Goal: Task Accomplishment & Management: Use online tool/utility

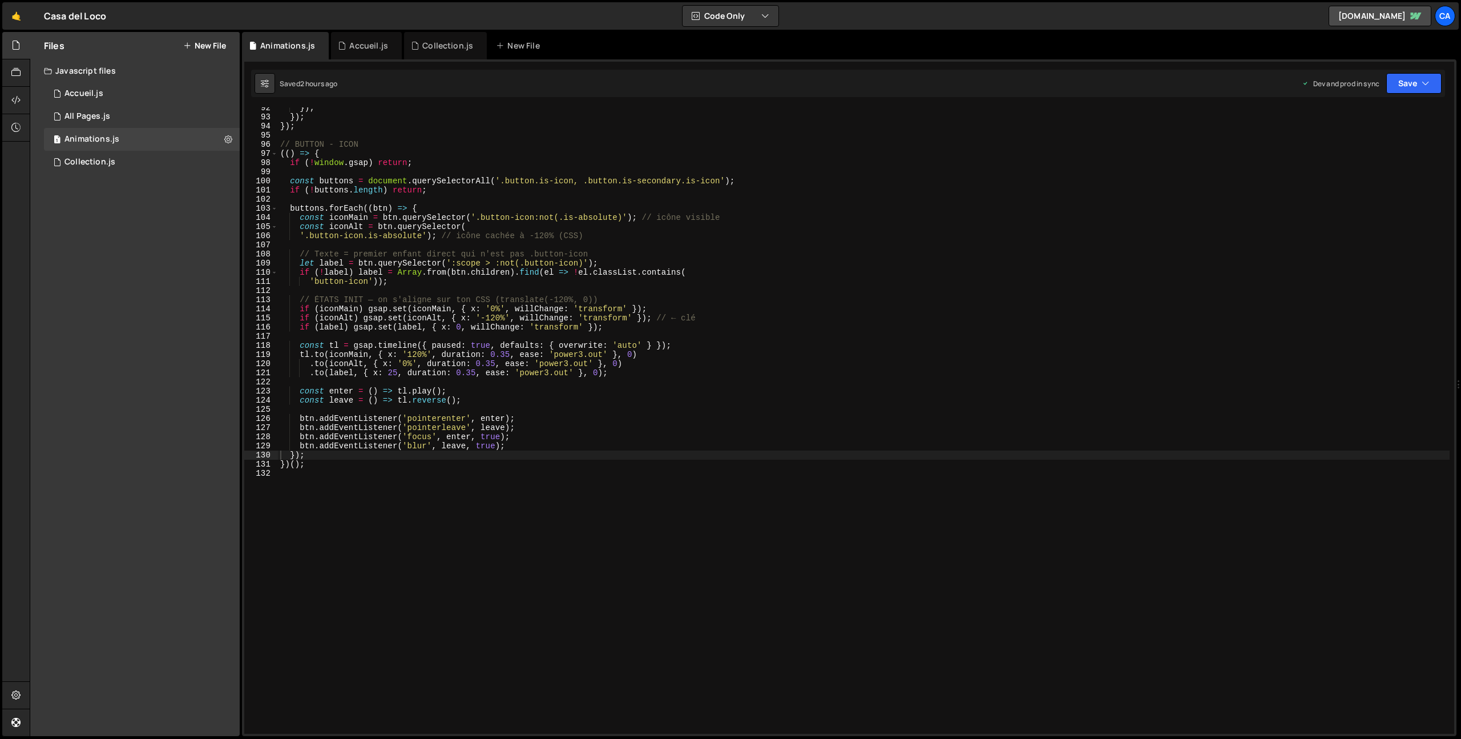
scroll to position [835, 0]
click at [440, 52] on div "Collection.js" at bounding box center [445, 45] width 83 height 27
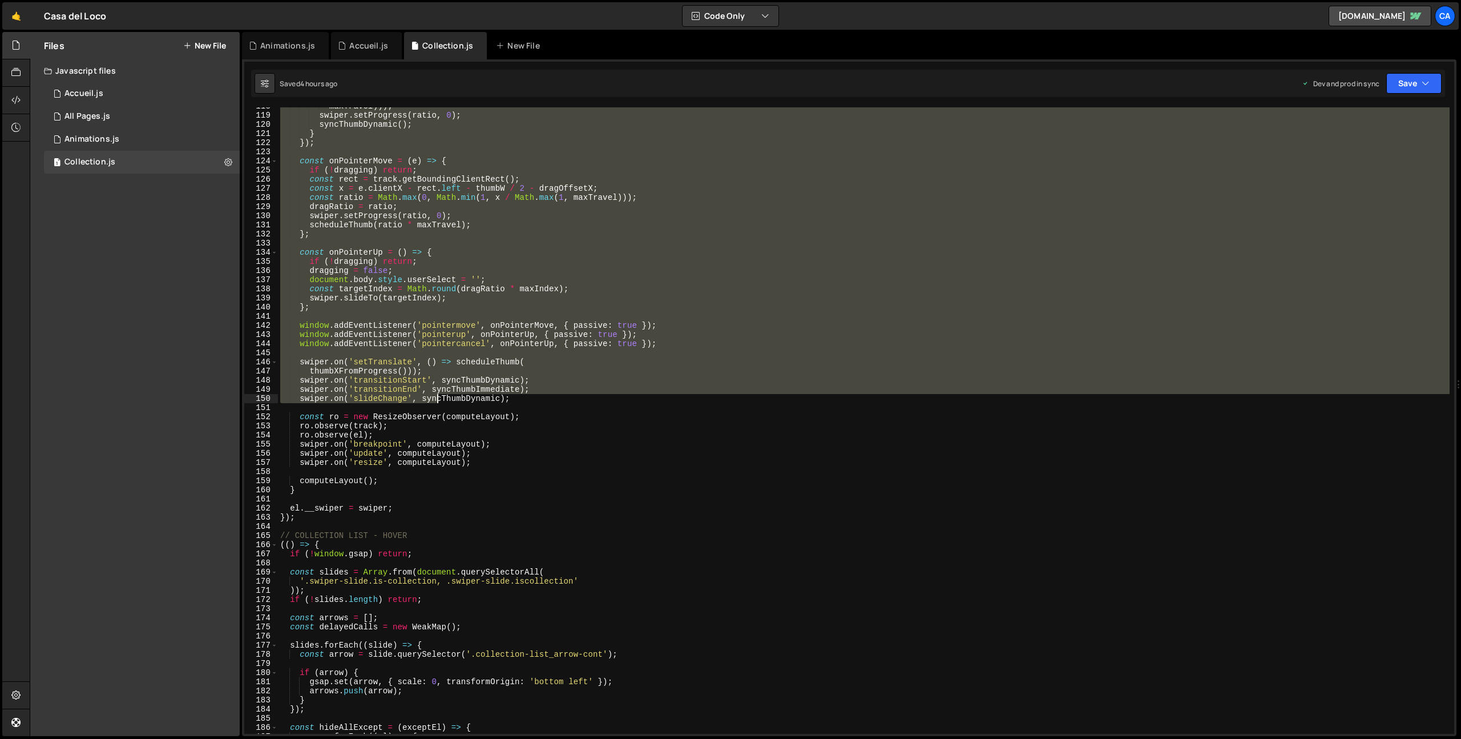
scroll to position [1074, 0]
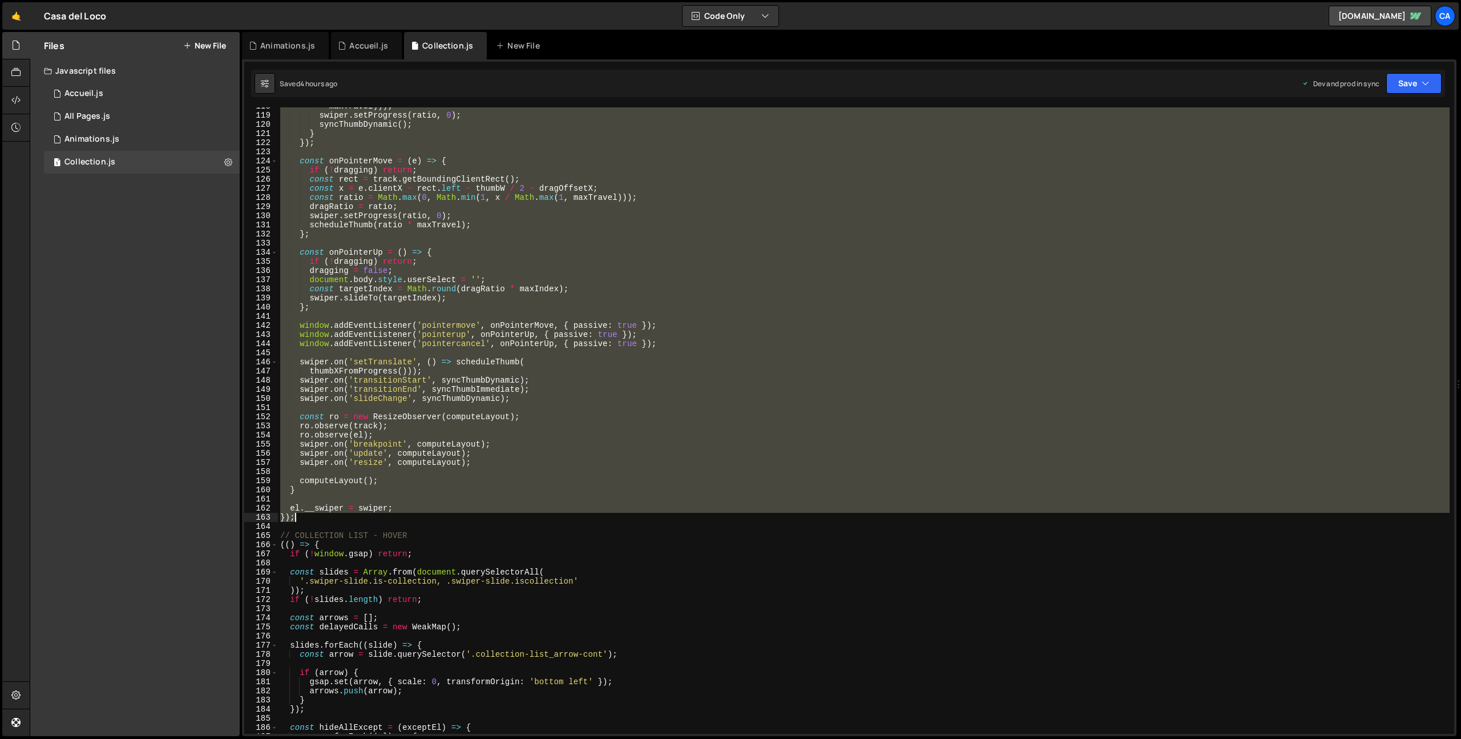
drag, startPoint x: 280, startPoint y: 110, endPoint x: 436, endPoint y: 515, distance: 433.8
click at [436, 515] on div "maxTravel ))) ; swiper . setProgress ( ratio , 0 ) ; syncThumbDynamic ( ) ; } }…" at bounding box center [864, 424] width 1172 height 644
click at [345, 507] on div "maxTravel ))) ; swiper . setProgress ( ratio , 0 ) ; syncThumbDynamic ( ) ; } }…" at bounding box center [864, 420] width 1172 height 626
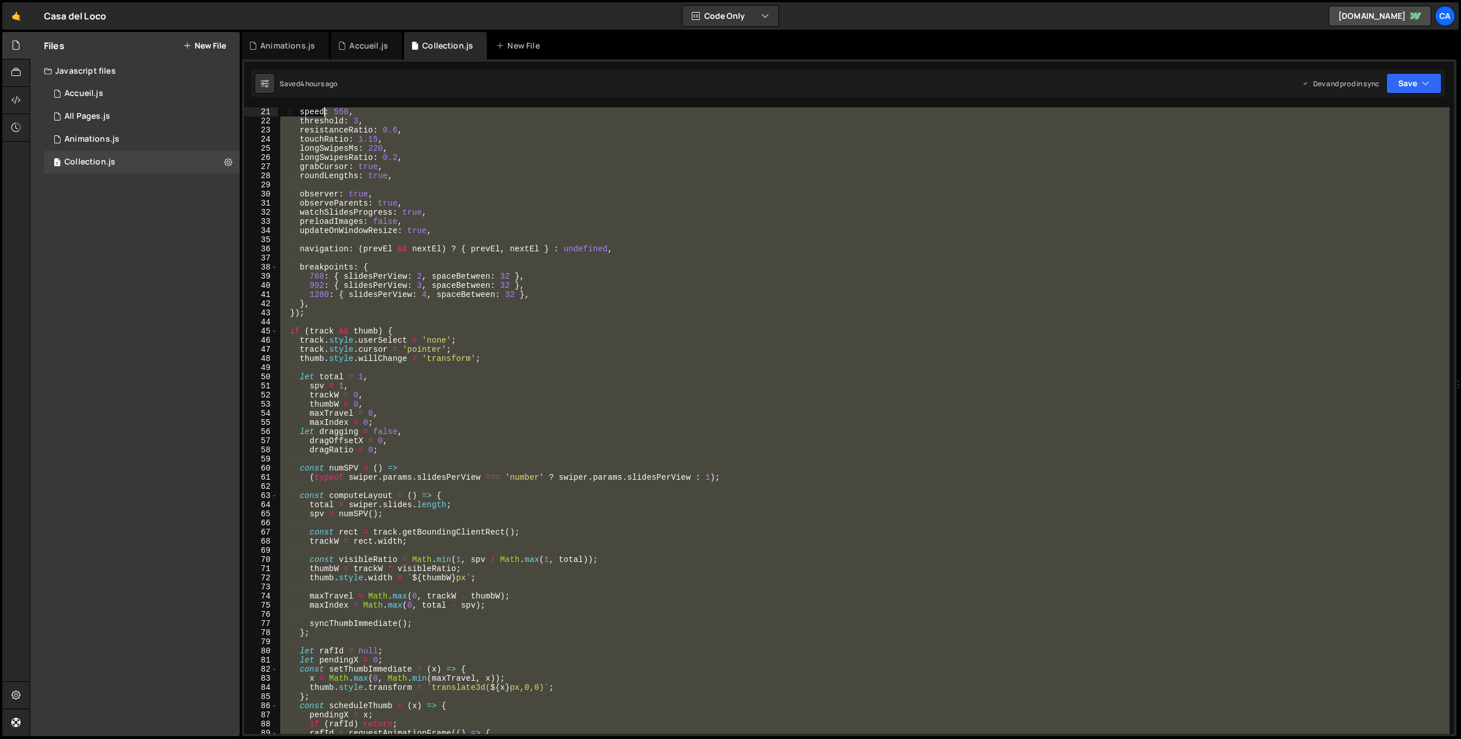
scroll to position [0, 0]
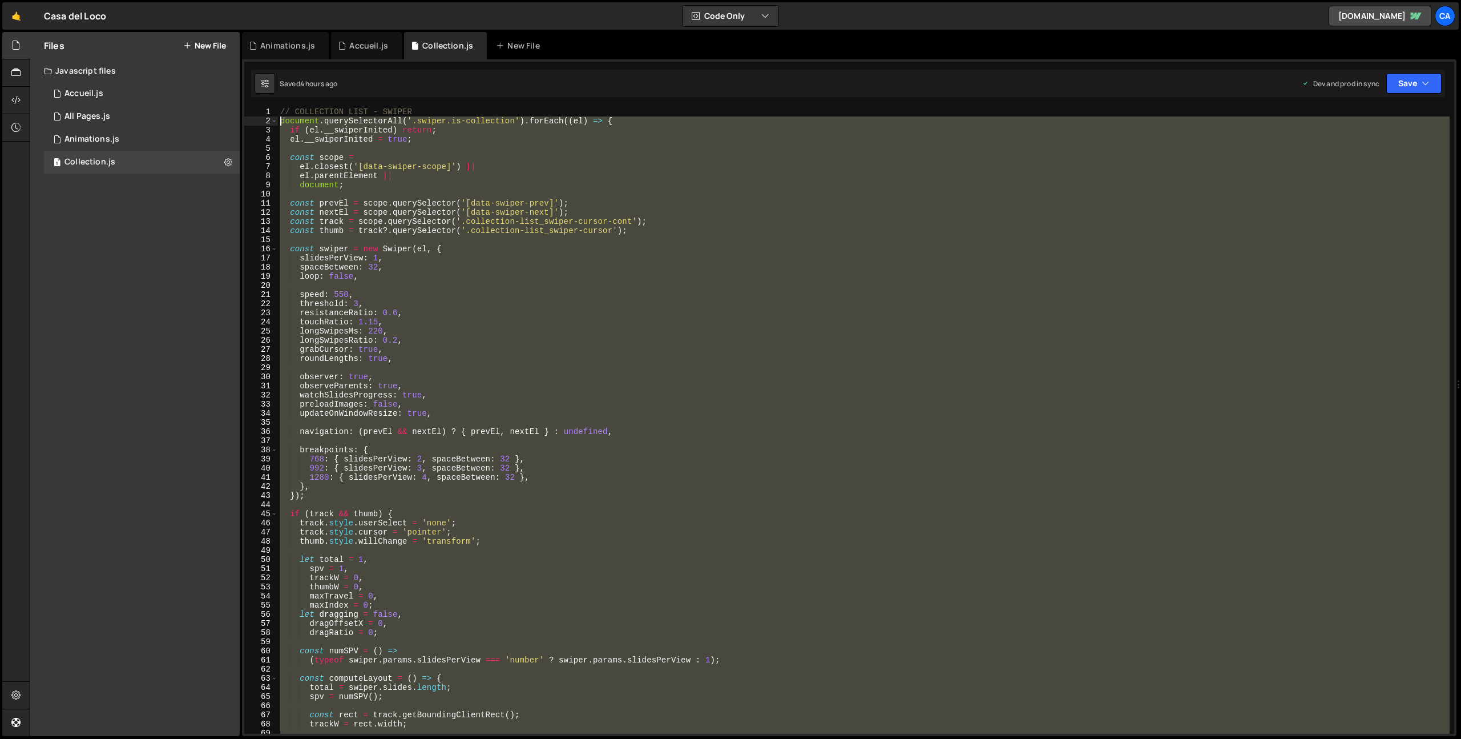
drag, startPoint x: 304, startPoint y: 518, endPoint x: 252, endPoint y: 120, distance: 401.2
click at [252, 120] on div "el.__swiper = swiper; 1 2 3 4 5 6 7 8 9 10 11 12 13 14 15 16 17 18 19 20 21 22 …" at bounding box center [849, 420] width 1210 height 626
type textarea "document.querySelectorAll('.swiper.is-collection').forEach((el) => { if (el.__s…"
paste textarea
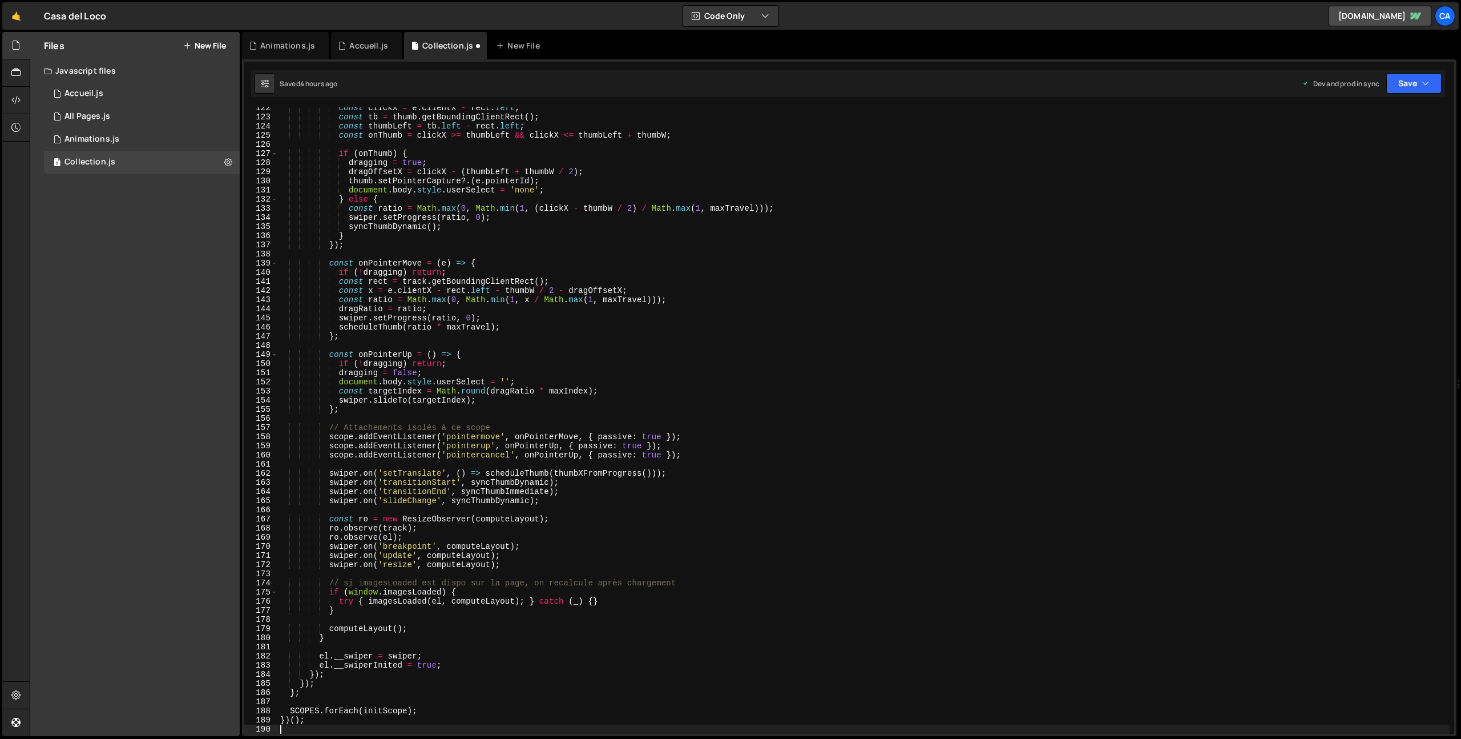
scroll to position [1109, 0]
click at [1430, 76] on button "Save" at bounding box center [1413, 83] width 55 height 21
click at [1368, 156] on div "4 hours ago" at bounding box center [1355, 161] width 38 height 10
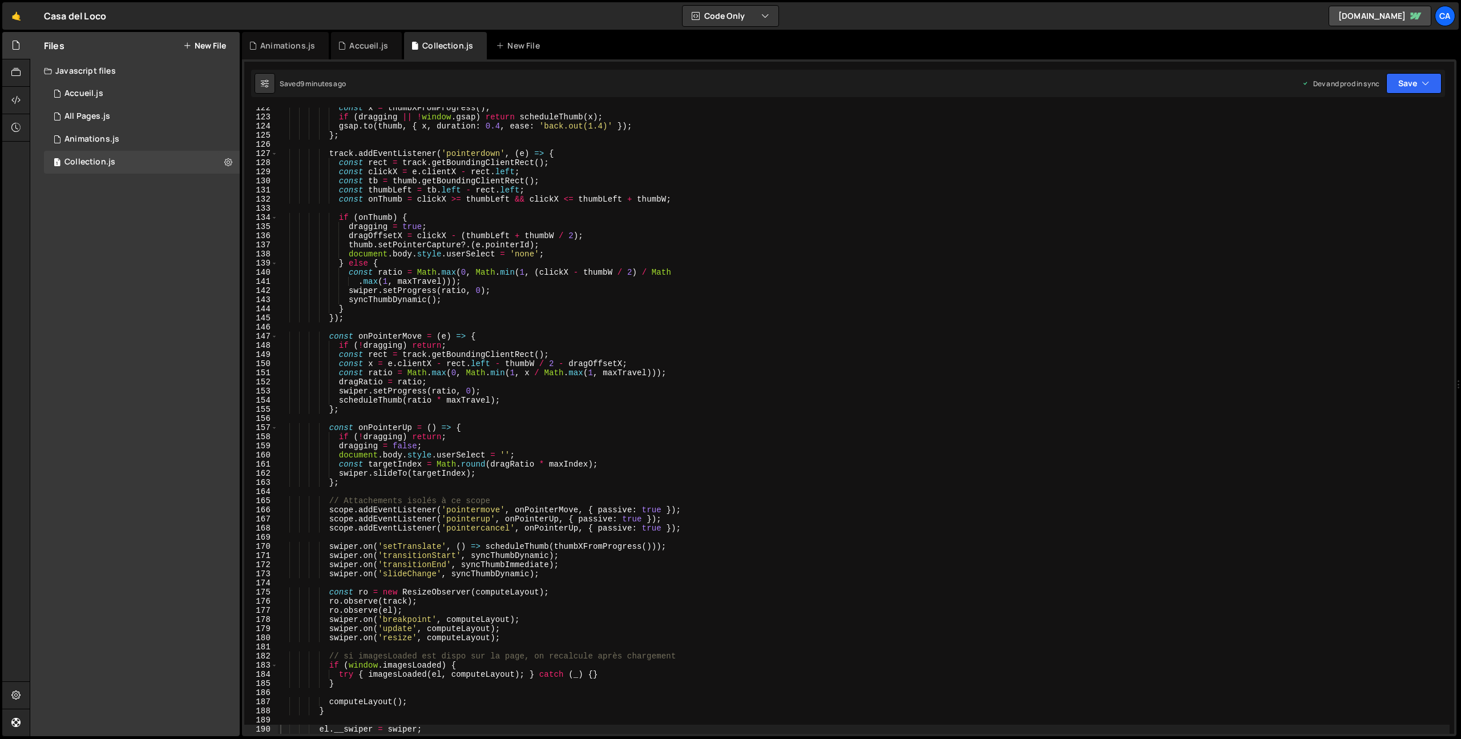
type textarea "const onPointerMove = (e) => {"
click at [703, 337] on div "const x = thumbXFromProgress ( ) ; if ( dragging || ! window . gsap ) return sc…" at bounding box center [864, 425] width 1172 height 644
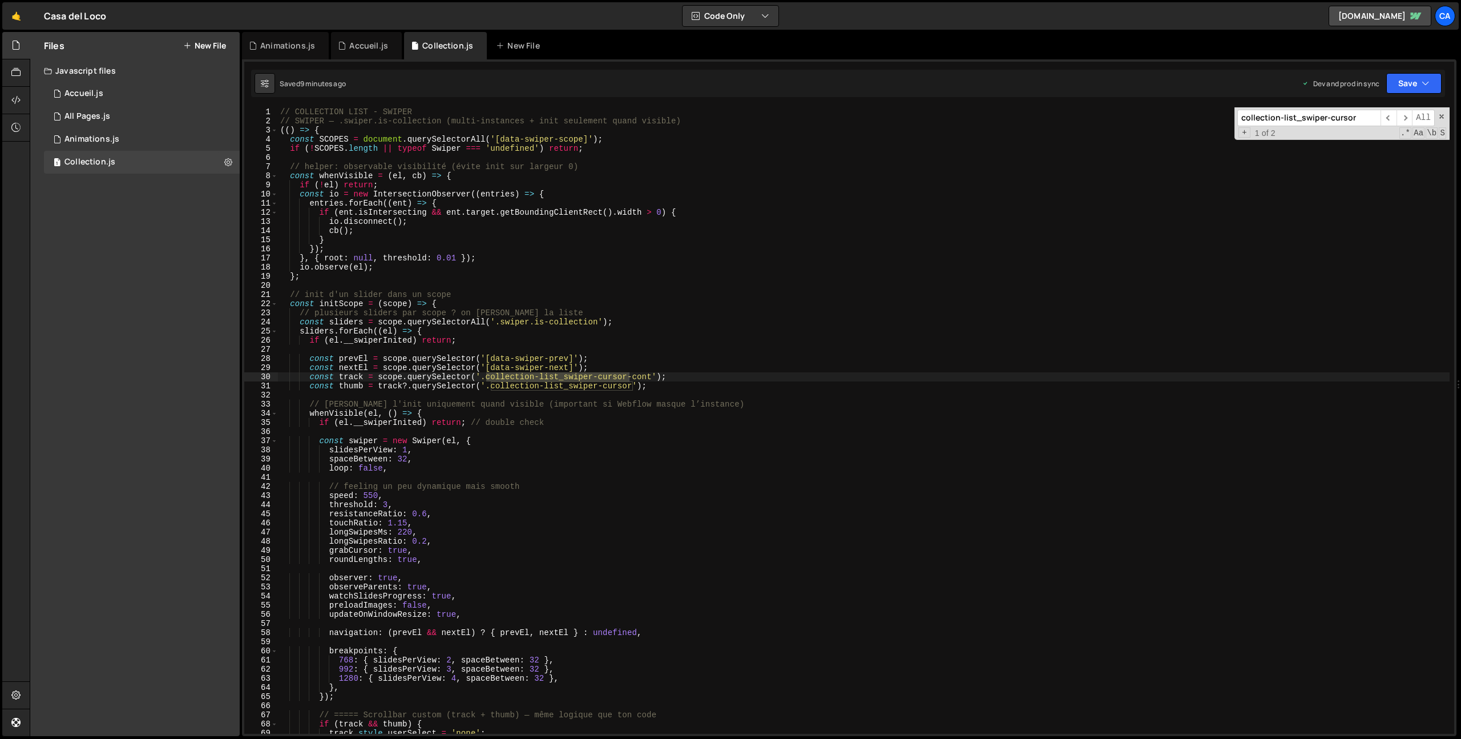
scroll to position [0, 0]
type input "collection-list_swiper-cursor"
click at [1442, 115] on span at bounding box center [1442, 116] width 8 height 8
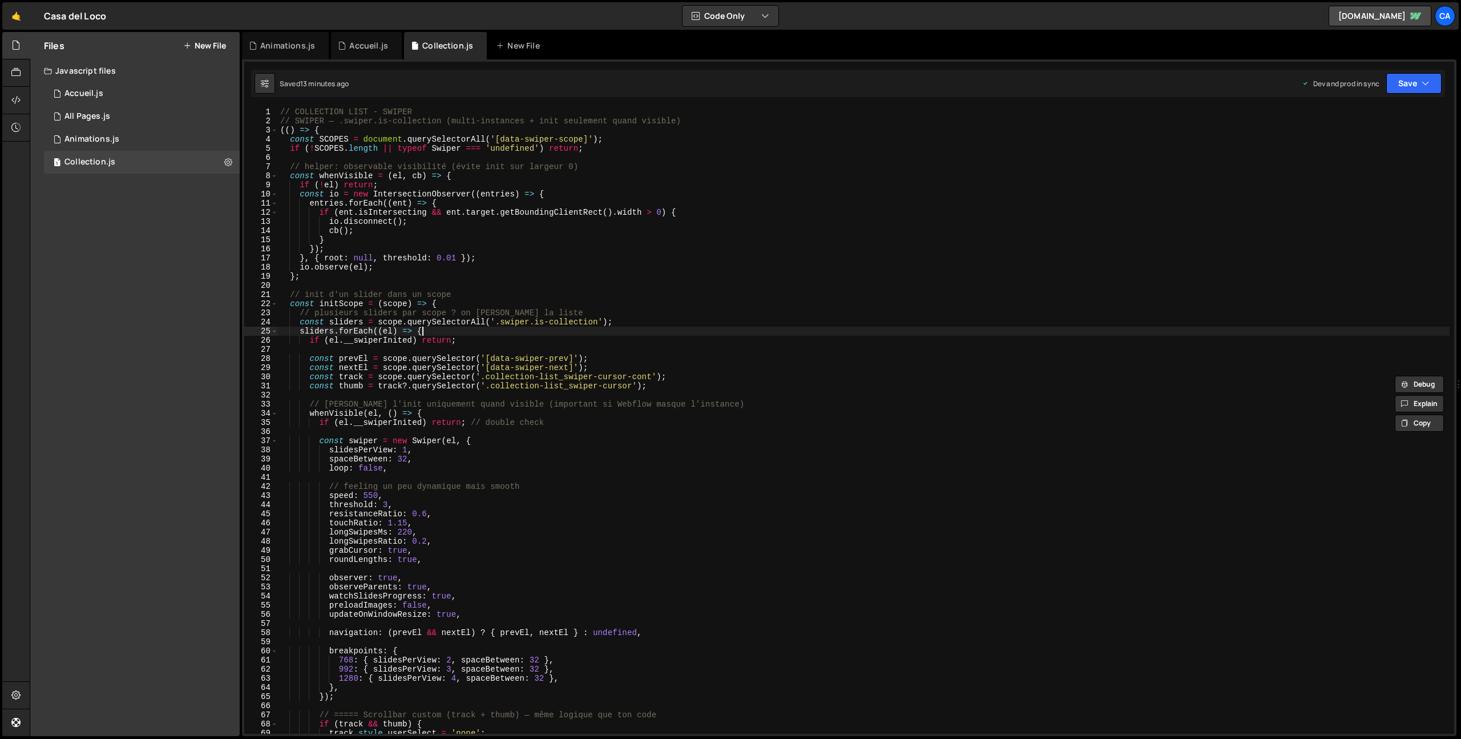
click at [634, 334] on div "// COLLECTION LIST - SWIPER // SWIPER — .swiper.is-collection (multi-instances …" at bounding box center [864, 429] width 1172 height 644
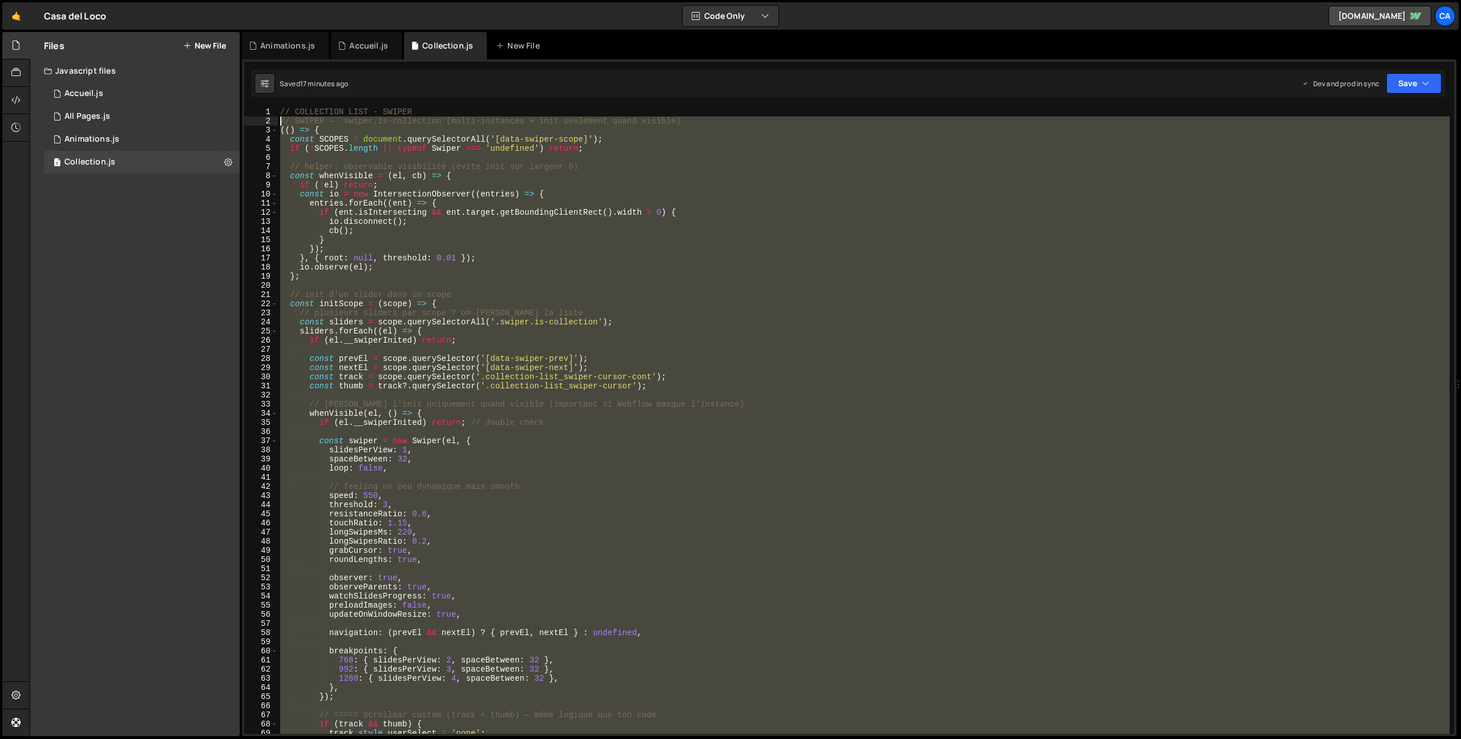
drag, startPoint x: 323, startPoint y: 330, endPoint x: 243, endPoint y: 122, distance: 223.3
click at [243, 122] on div "sliders.forEach((el) => { 1 2 3 4 5 6 7 8 9 10 11 12 13 14 15 16 17 18 19 20 21…" at bounding box center [849, 397] width 1215 height 676
type textarea "// SWIPER — .swiper.is-collection (multi-instances + init seulement quand visib…"
paste textarea
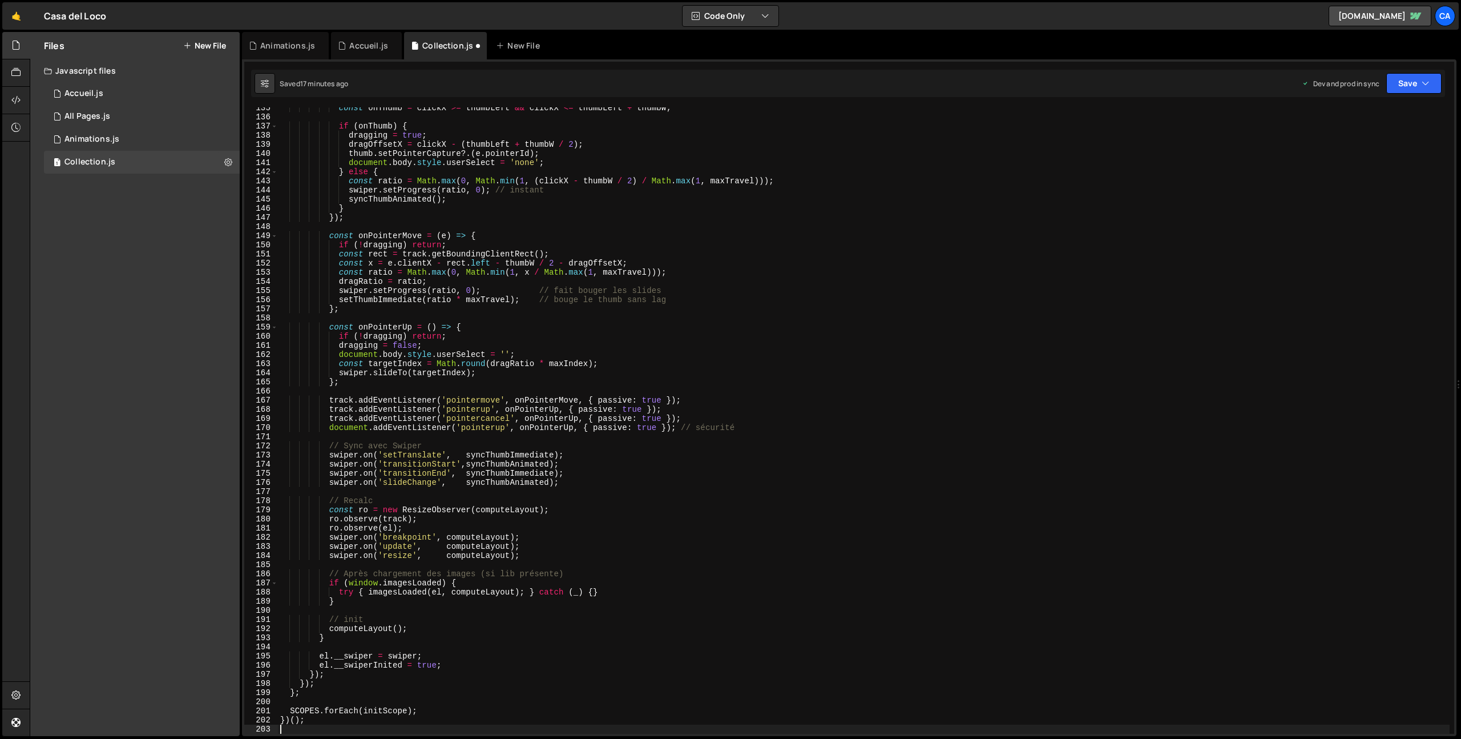
scroll to position [1228, 0]
drag, startPoint x: 1417, startPoint y: 78, endPoint x: 1400, endPoint y: 116, distance: 41.9
click at [1417, 78] on button "Save" at bounding box center [1413, 83] width 55 height 21
click at [1362, 174] on button "Save to Production S Saved 17 minutes ago" at bounding box center [1375, 155] width 137 height 37
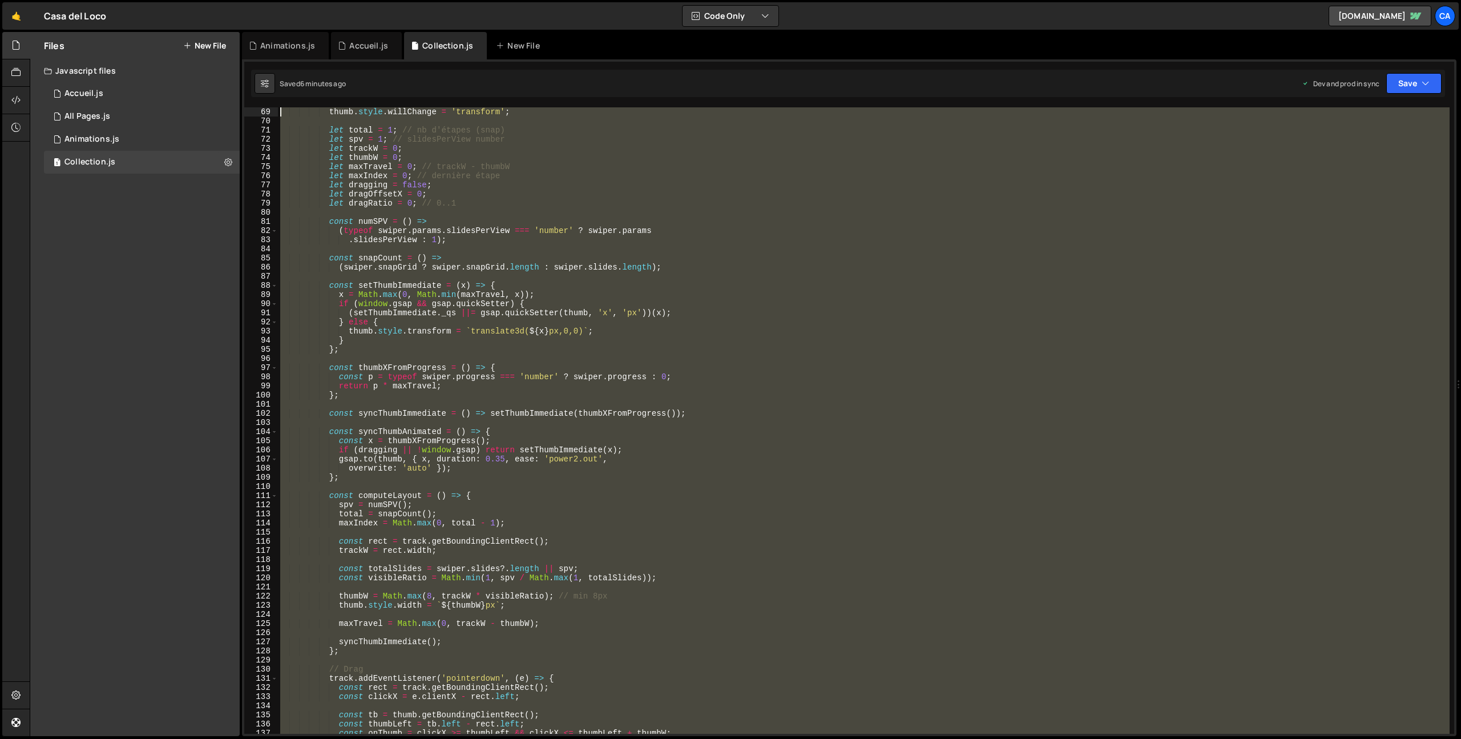
scroll to position [0, 0]
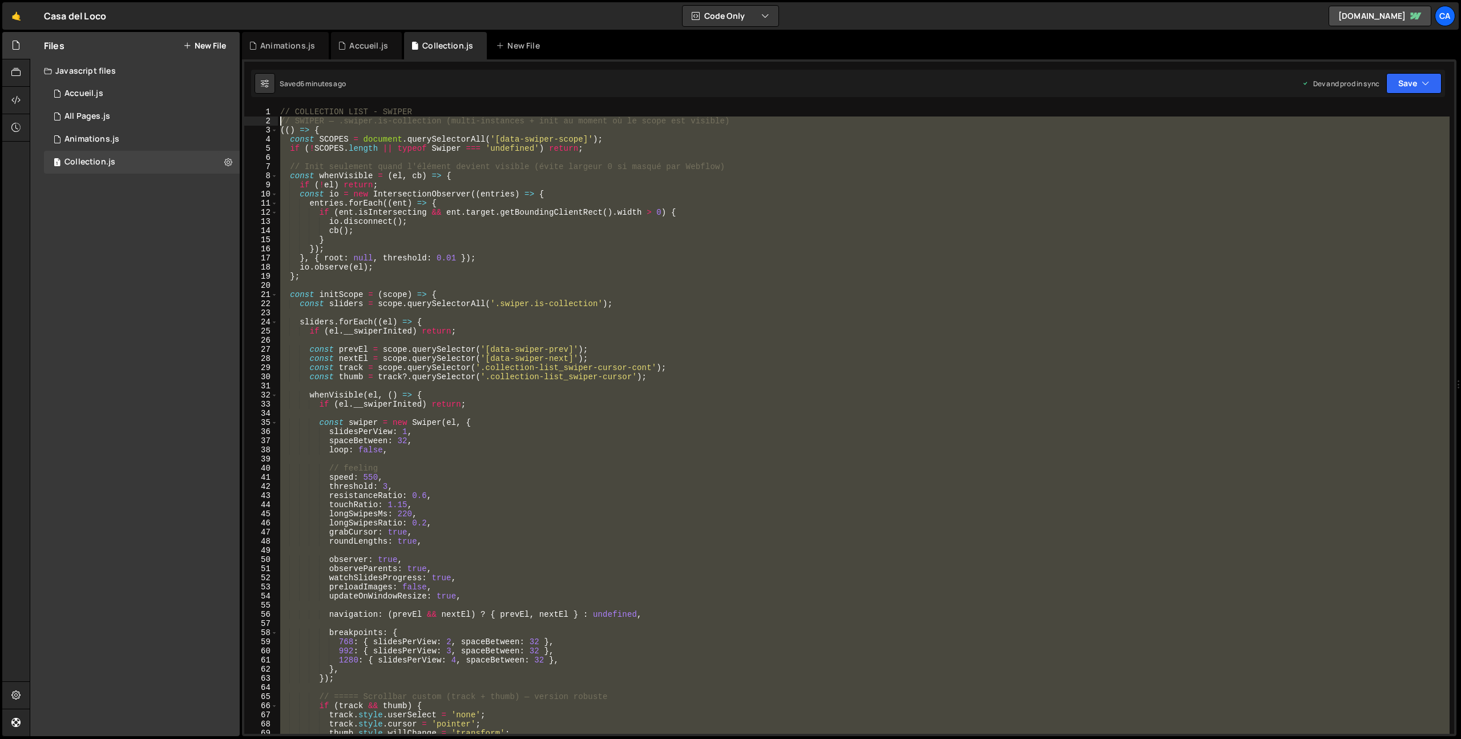
drag, startPoint x: 321, startPoint y: 618, endPoint x: 245, endPoint y: 120, distance: 503.4
click at [245, 120] on div "})(); 1 2 3 4 5 6 7 8 9 10 11 12 13 14 15 16 17 18 19 20 21 22 23 24 25 26 27 2…" at bounding box center [849, 420] width 1210 height 626
type textarea "// SWIPER — .swiper.is-collection (multi-instances + init au moment où le scope…"
paste textarea
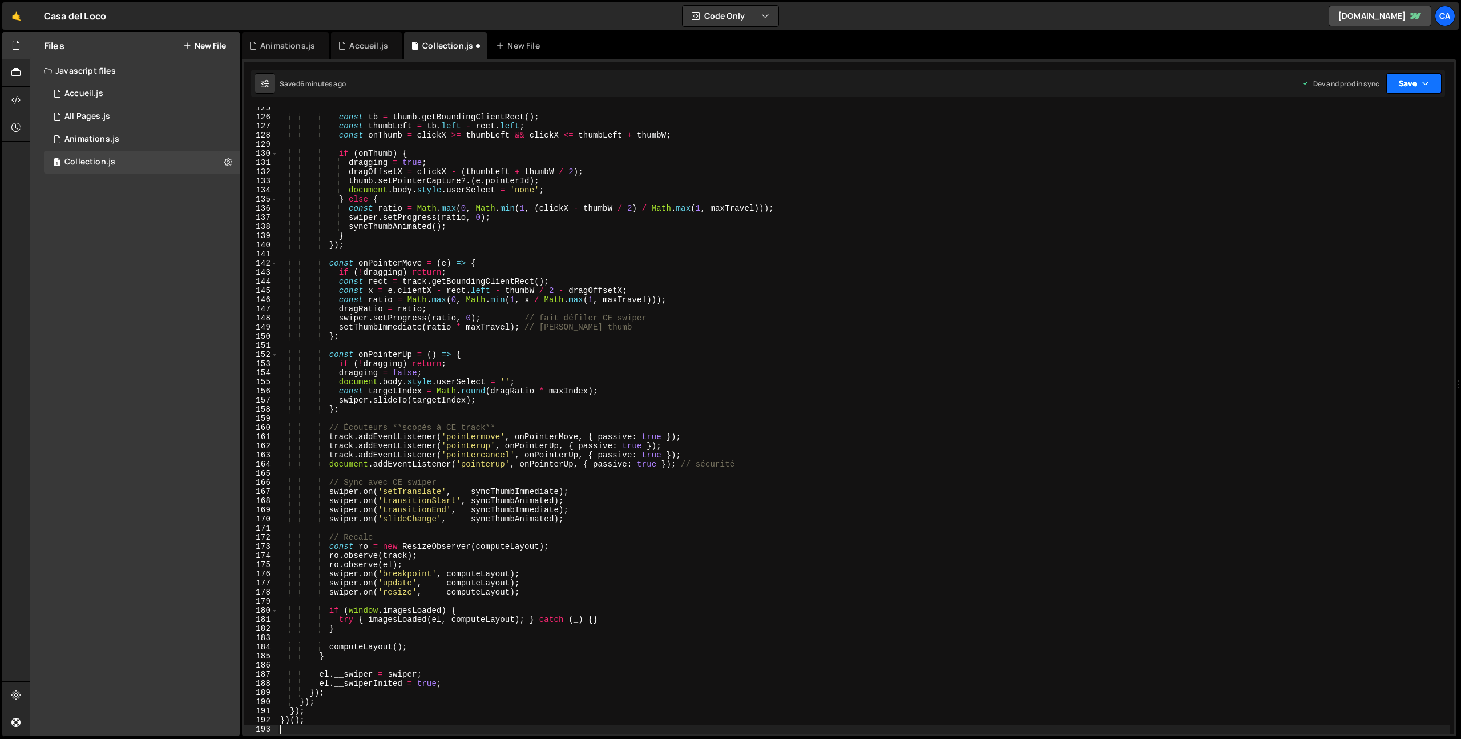
click at [1398, 88] on button "Save" at bounding box center [1413, 83] width 55 height 21
click at [1341, 146] on div "Save to Production S" at bounding box center [1375, 148] width 119 height 11
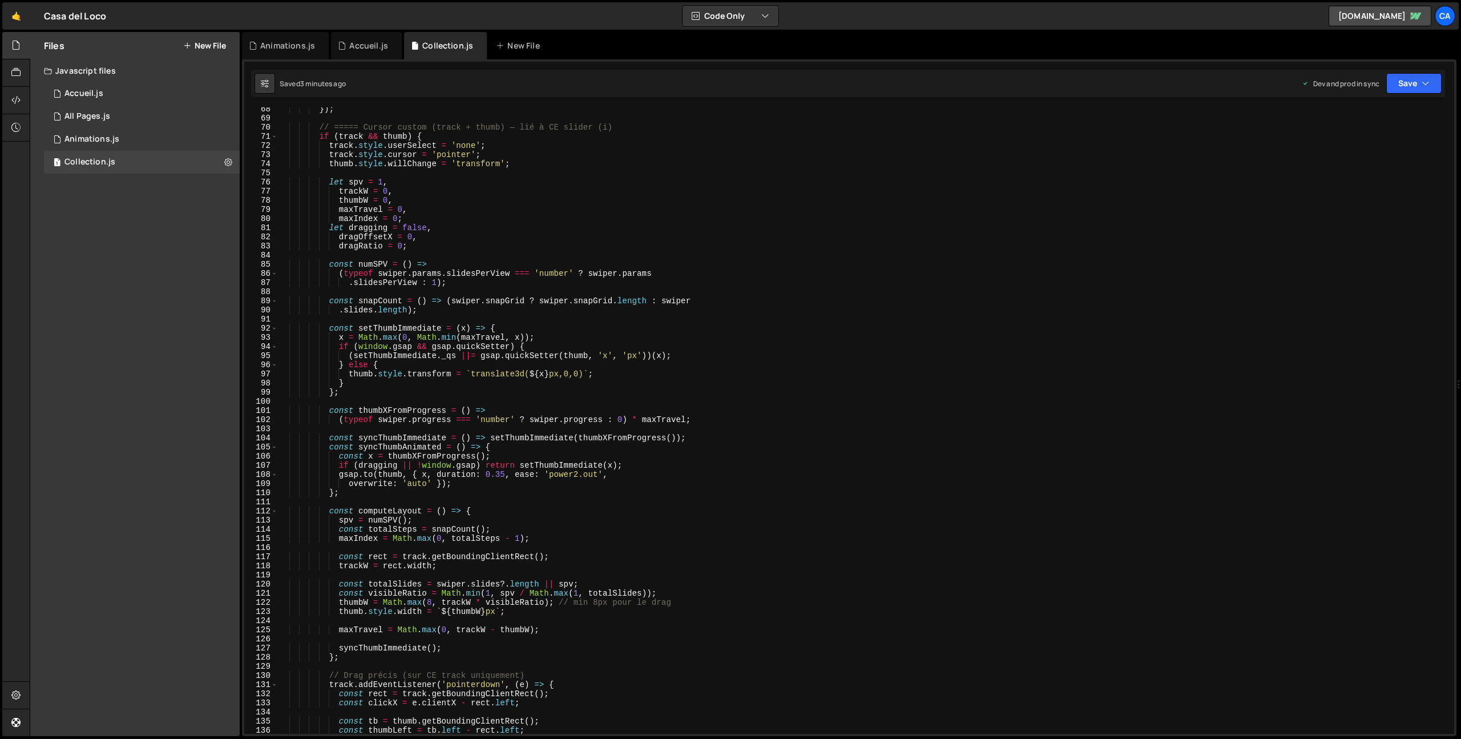
scroll to position [0, 0]
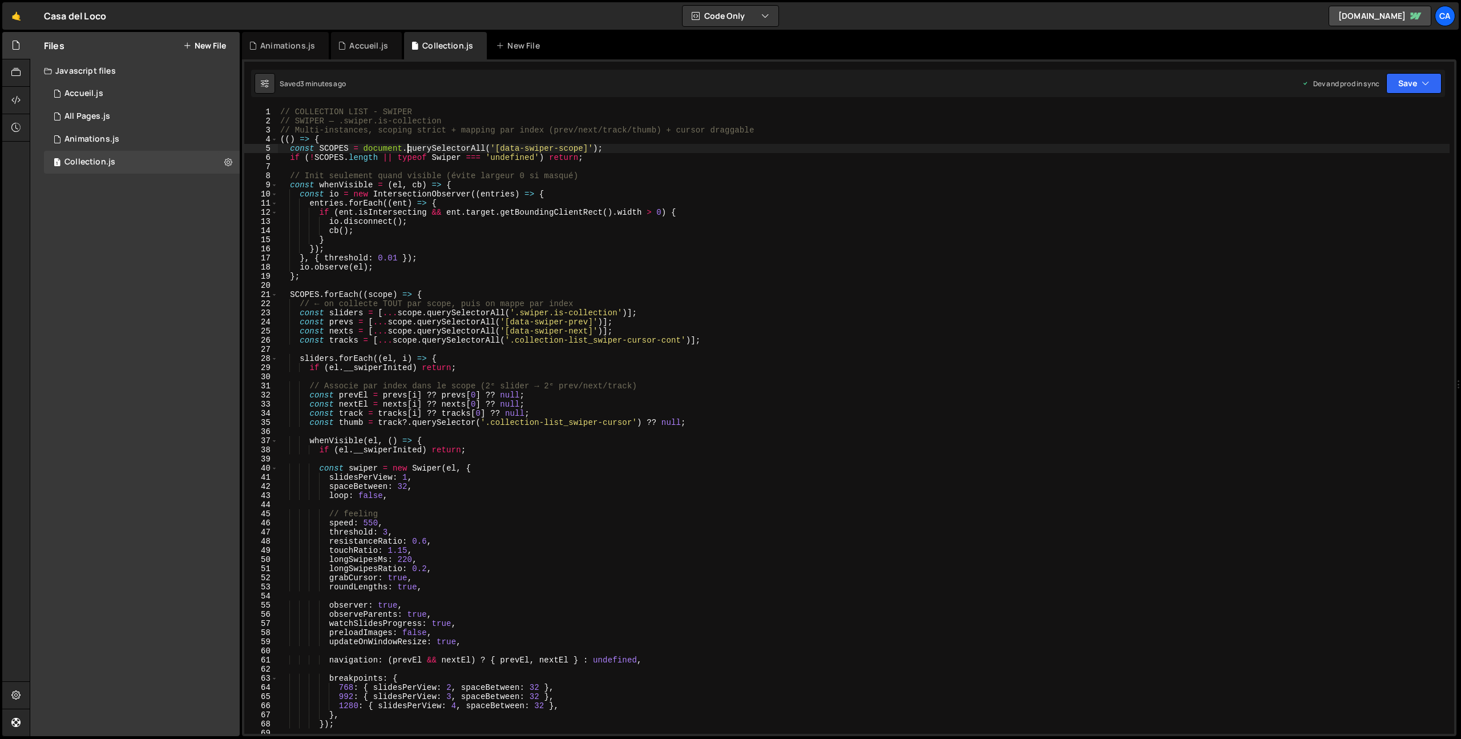
click at [409, 145] on div "// COLLECTION LIST - SWIPER // SWIPER — .swiper.is-collection // Multi-instance…" at bounding box center [864, 429] width 1172 height 644
click at [760, 130] on div "// COLLECTION LIST - SWIPER // SWIPER — .swiper.is-collection // Multi-instance…" at bounding box center [864, 429] width 1172 height 644
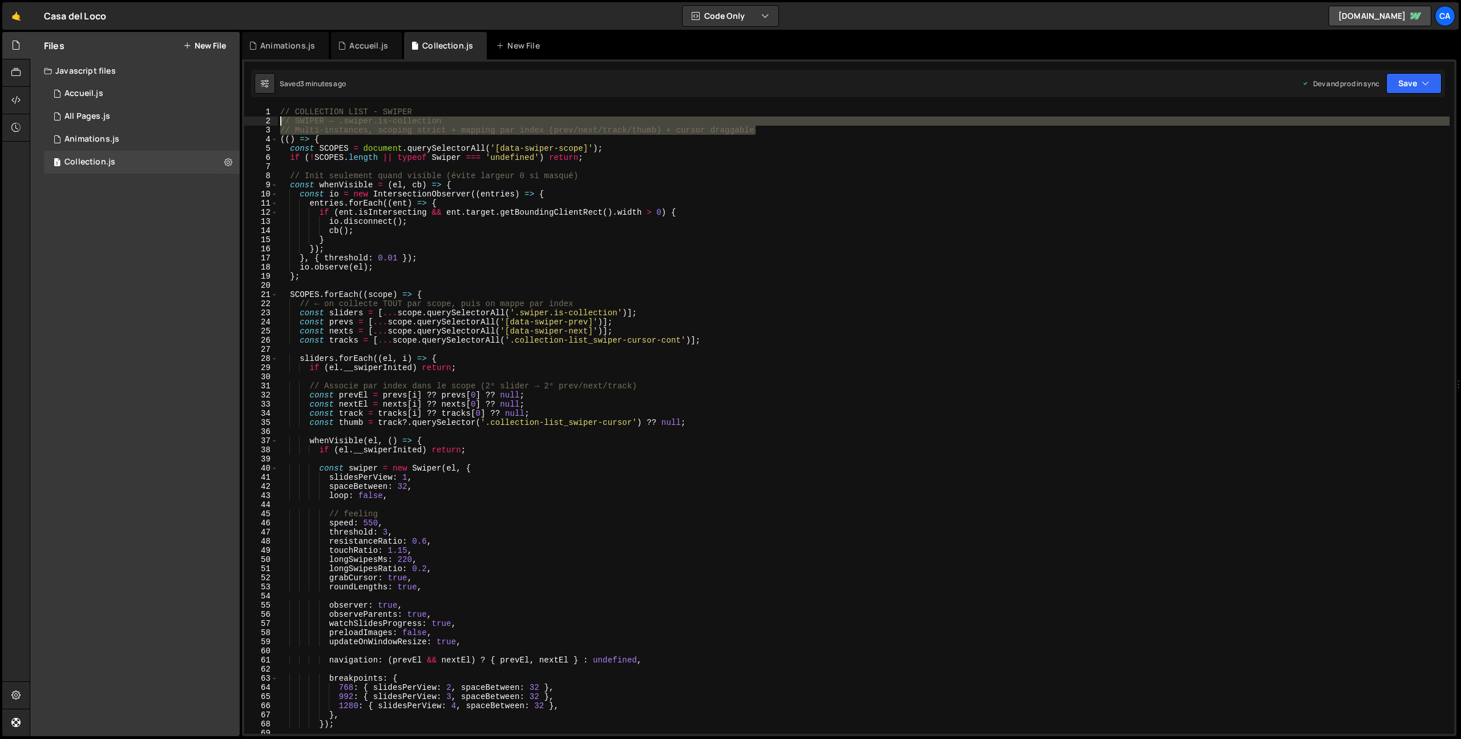
drag, startPoint x: 792, startPoint y: 130, endPoint x: 252, endPoint y: 122, distance: 539.4
click at [252, 122] on div "// Multi-instances, scoping strict + mapping par index (prev/next/track/thumb) …" at bounding box center [849, 420] width 1210 height 626
type textarea "// SWIPER — .swiper.is-collection // Multi-instances, scoping strict + mapping …"
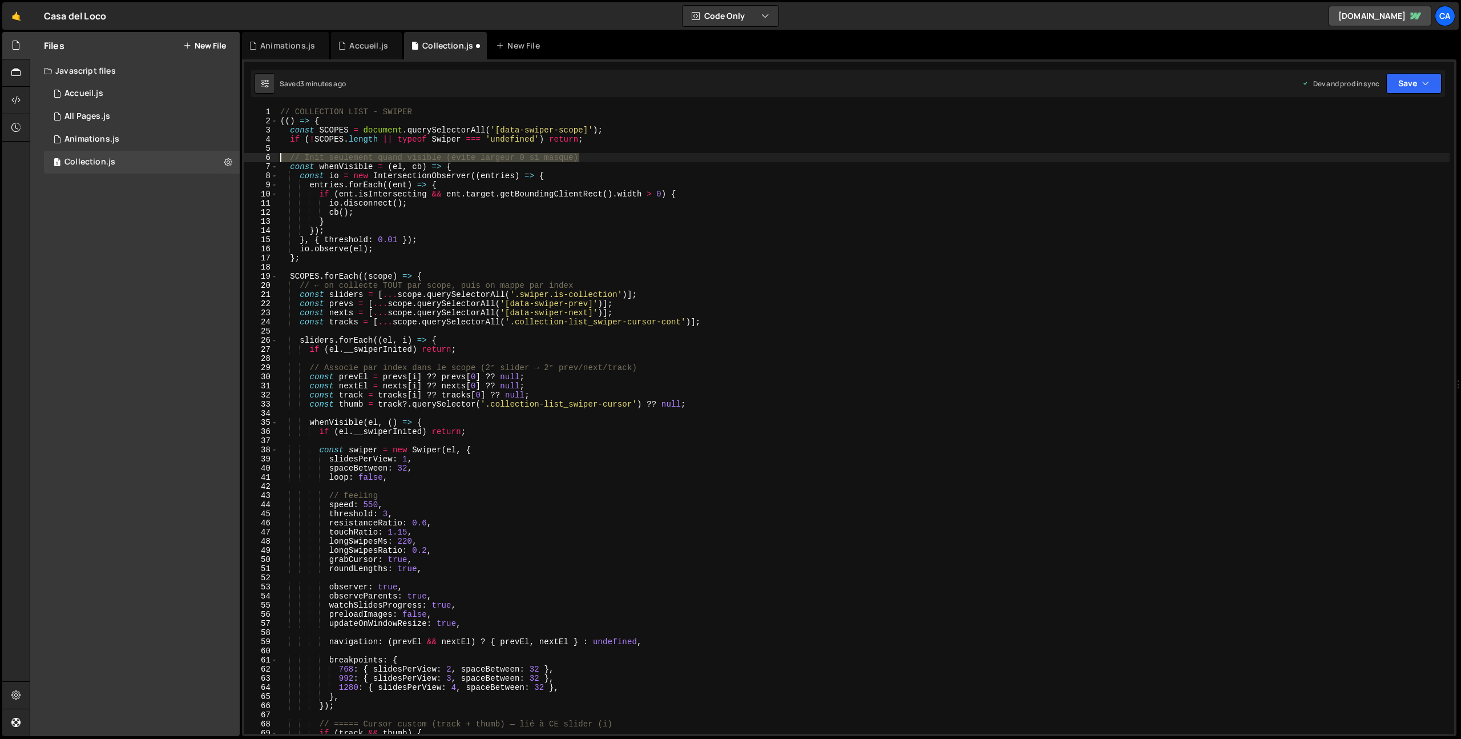
drag, startPoint x: 603, startPoint y: 158, endPoint x: 248, endPoint y: 156, distance: 355.6
click at [243, 159] on div "// COLLECTION LIST - SWIPER 1 2 3 4 5 6 7 8 9 10 11 12 13 14 15 16 17 18 19 20 …" at bounding box center [849, 397] width 1215 height 676
type textarea "// Init seulement quand visible (évite largeur 0 si masqué)"
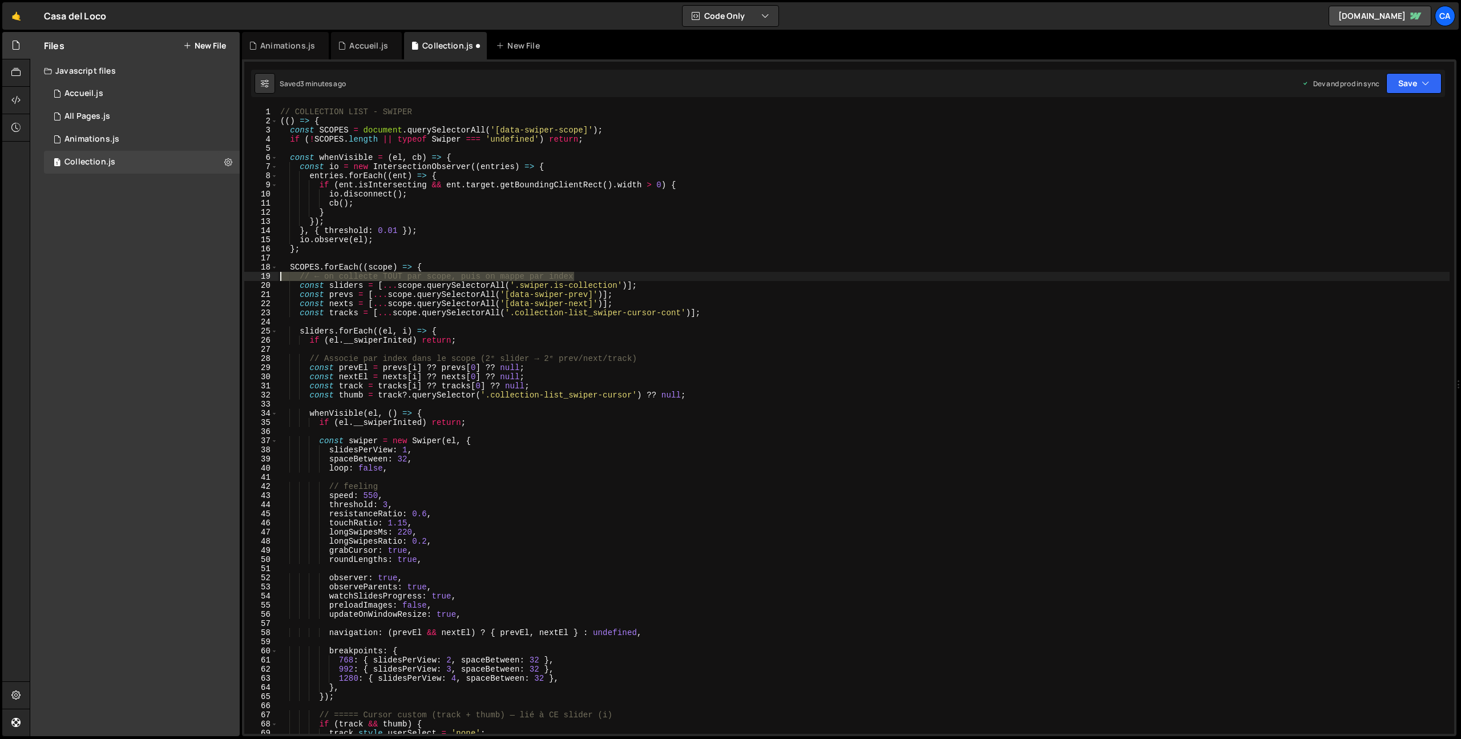
drag, startPoint x: 599, startPoint y: 275, endPoint x: 229, endPoint y: 277, distance: 369.9
click at [229, 277] on div "Files New File Javascript files 1 Accueil.js 0 1 All Pages.js 0 1 Animations.js…" at bounding box center [745, 384] width 1431 height 704
type textarea "// ← on collecte TOUT par scope, puis on mappe par index"
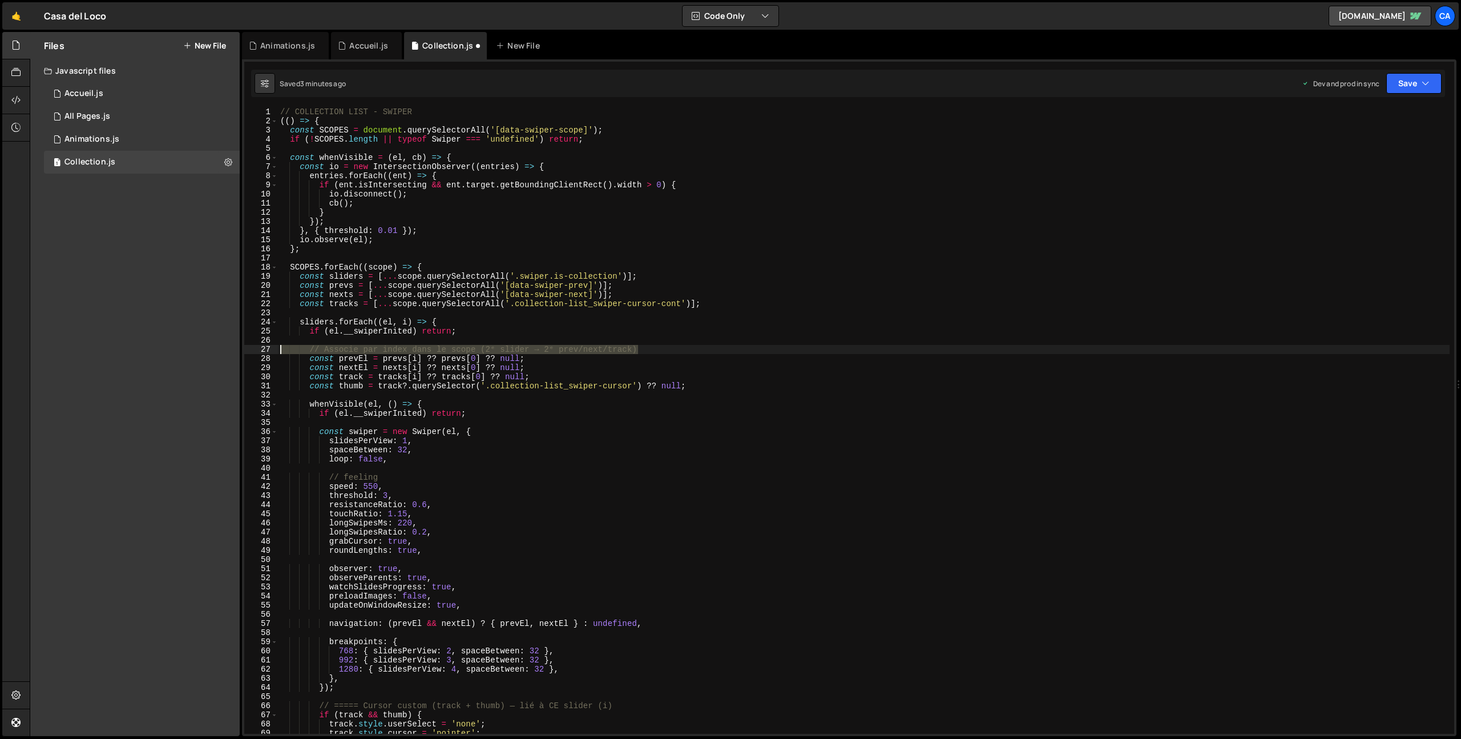
drag, startPoint x: 654, startPoint y: 350, endPoint x: 216, endPoint y: 353, distance: 437.8
click at [216, 353] on div "Files New File Javascript files 1 Accueil.js 0 1 All Pages.js 0 1 Animations.js…" at bounding box center [745, 384] width 1431 height 704
type textarea "// Associe par index dans le scope (2ᵉ slider → 2ᵉ prev/next/track)"
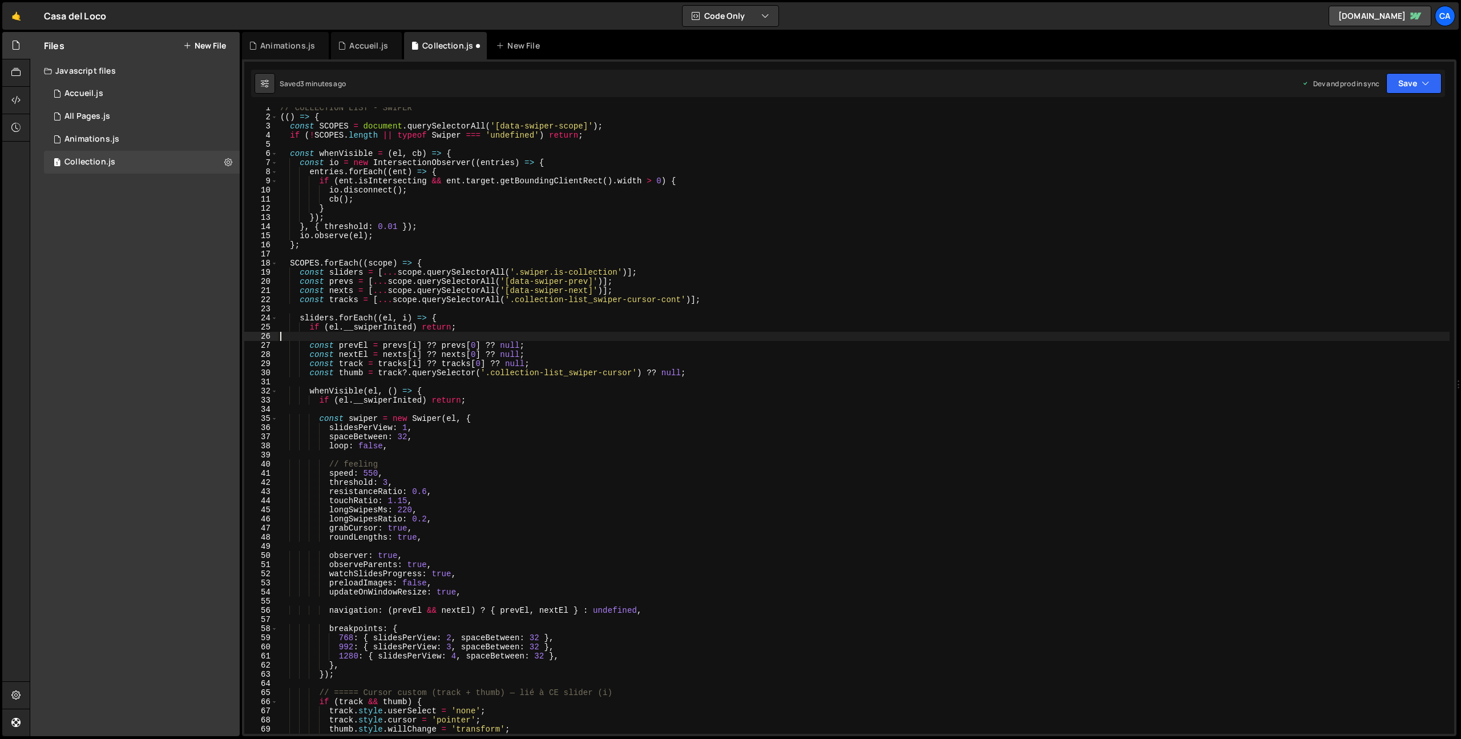
scroll to position [4, 0]
drag, startPoint x: 395, startPoint y: 466, endPoint x: 240, endPoint y: 463, distance: 155.3
click at [240, 463] on div "Files New File Javascript files 1 Accueil.js 0 1 All Pages.js 0 1 Animations.js…" at bounding box center [745, 384] width 1431 height 704
type textarea "// feeling"
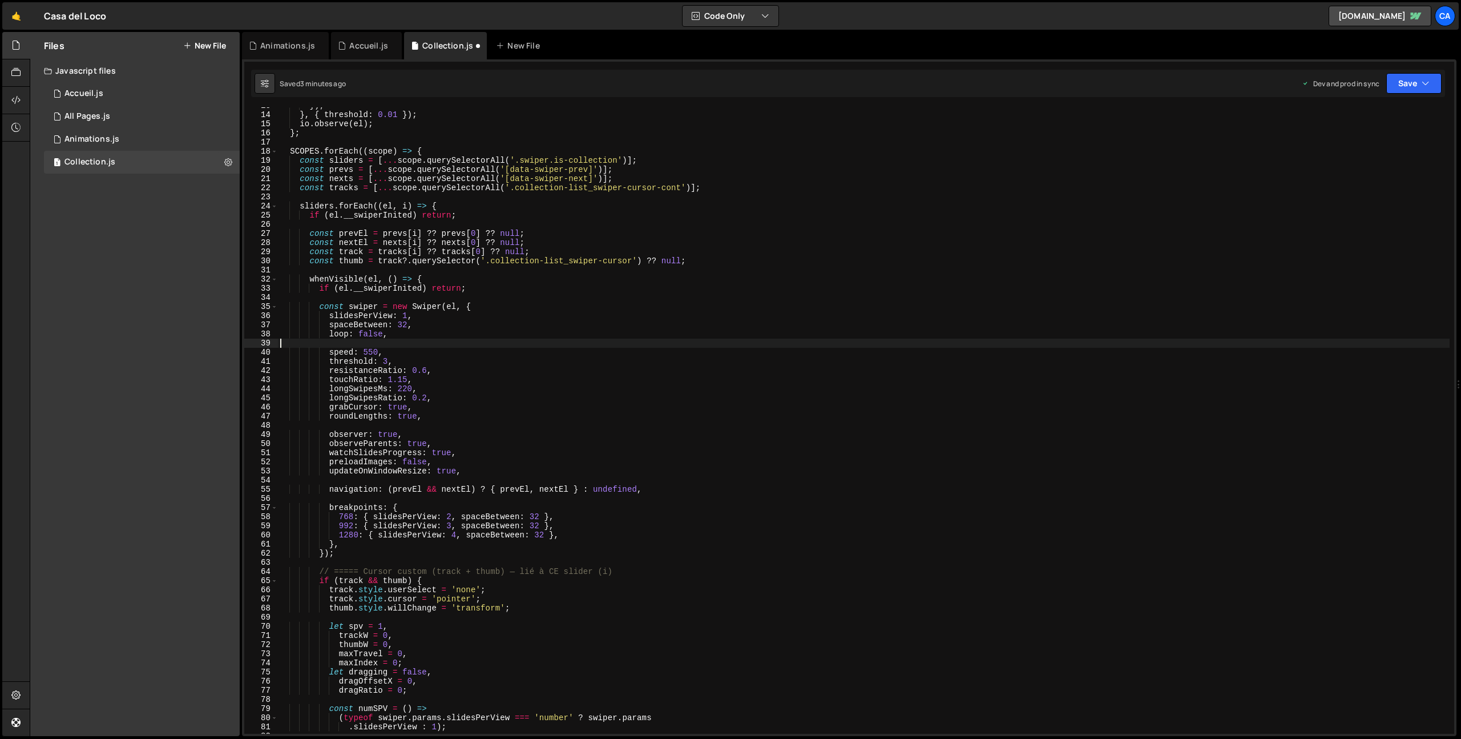
scroll to position [180, 0]
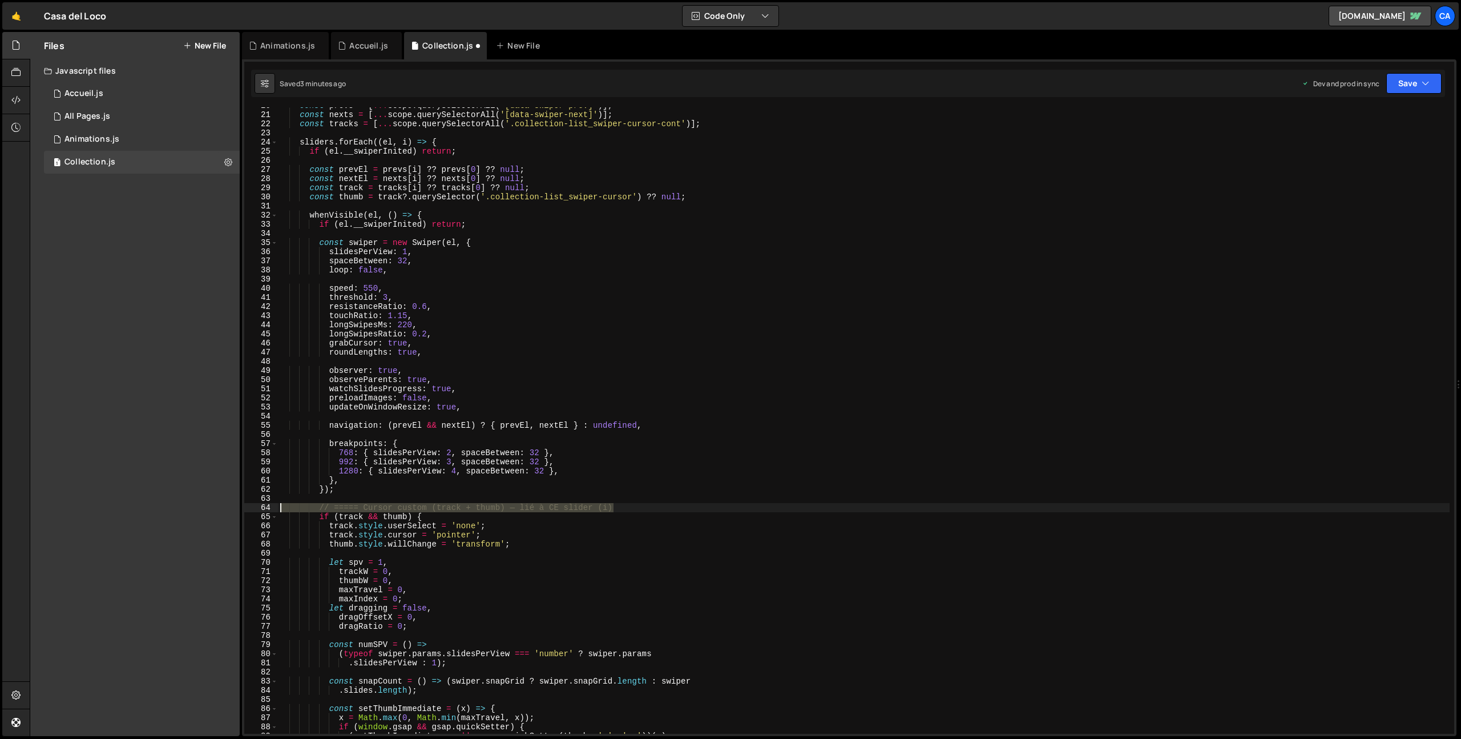
drag, startPoint x: 623, startPoint y: 508, endPoint x: 249, endPoint y: 506, distance: 374.4
click at [249, 506] on div "20 21 22 23 24 25 26 27 28 29 30 31 32 33 34 35 36 37 38 39 40 41 42 43 44 45 4…" at bounding box center [849, 420] width 1210 height 626
type textarea "// ===== Cursor custom (track + thumb) — lié à CE slider (i)"
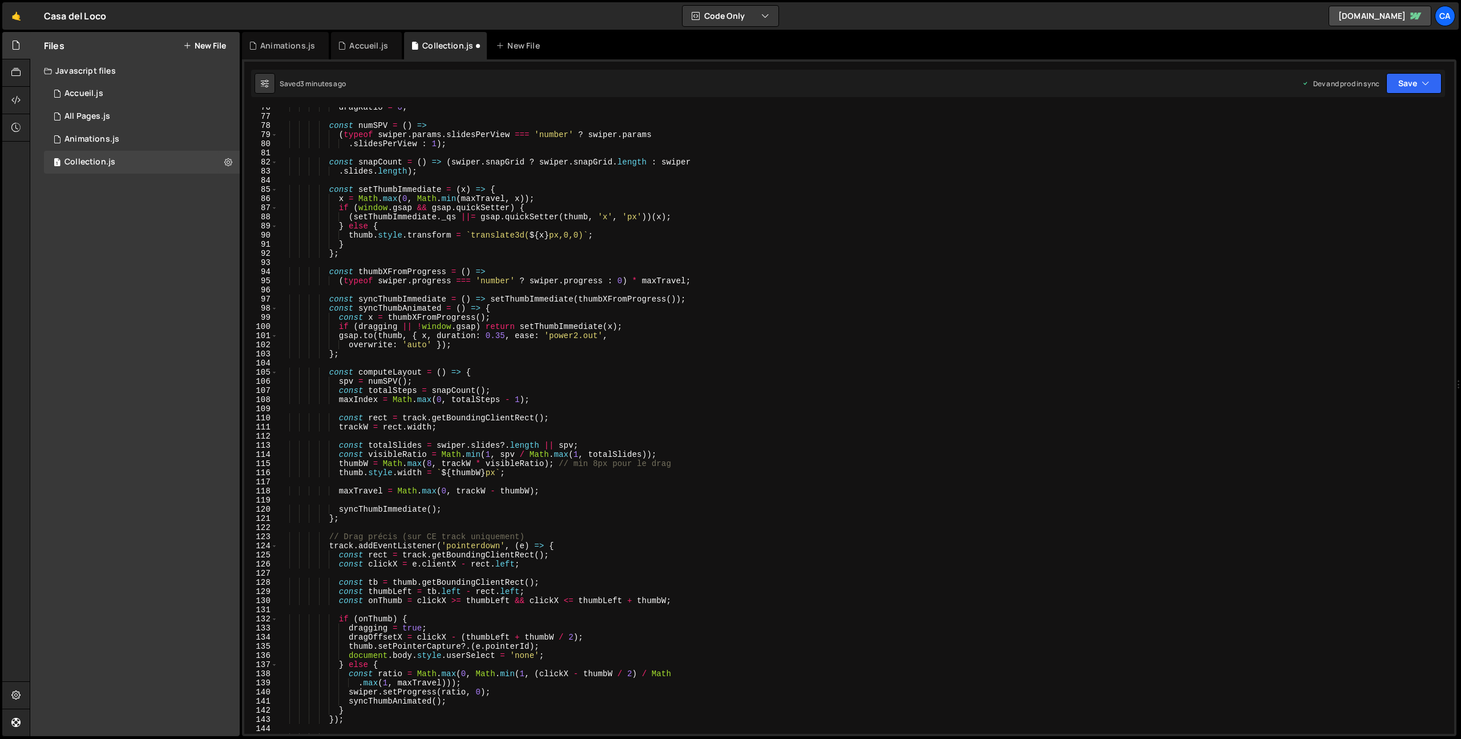
scroll to position [711, 0]
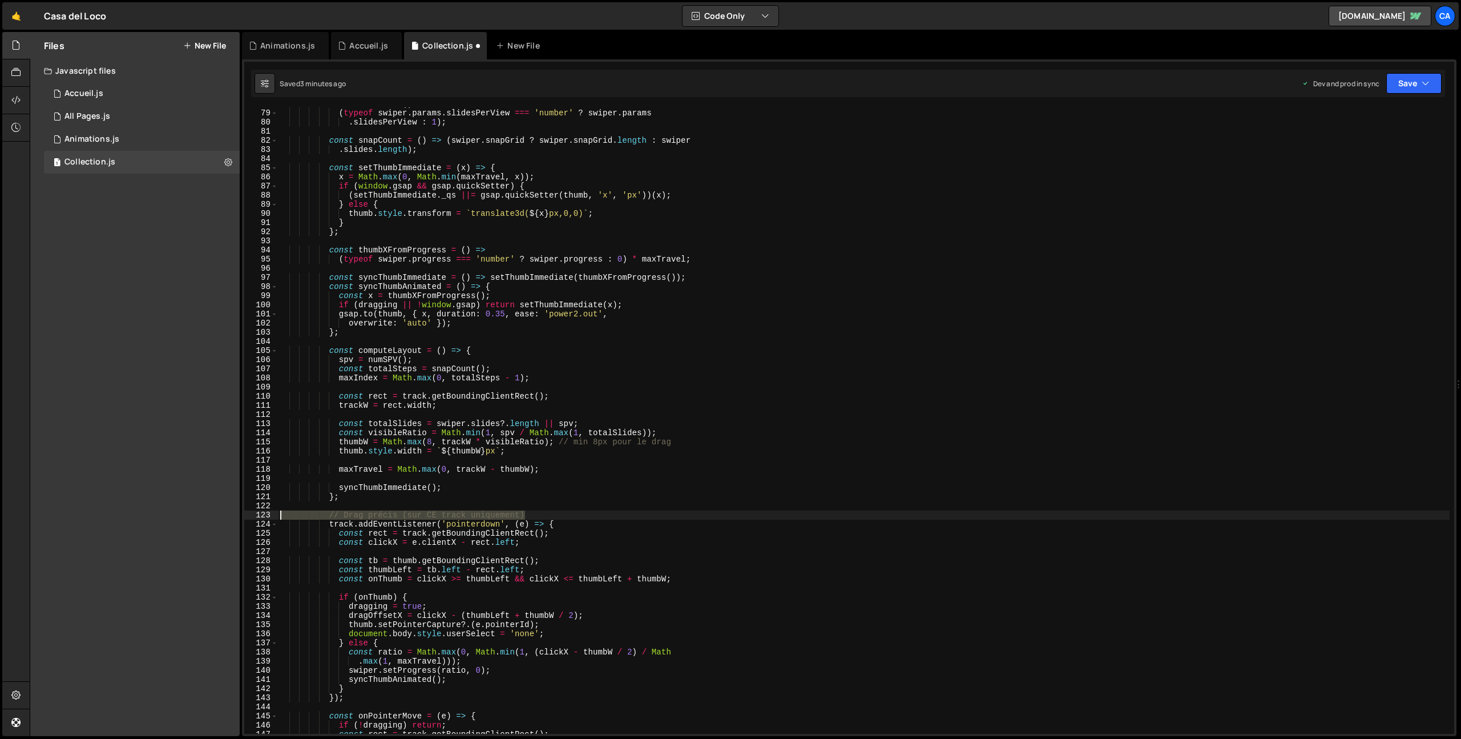
drag, startPoint x: 542, startPoint y: 513, endPoint x: 252, endPoint y: 512, distance: 289.4
click at [252, 512] on div "78 79 80 81 82 83 84 85 86 87 88 89 90 91 92 93 94 95 96 97 98 99 100 101 102 1…" at bounding box center [849, 420] width 1210 height 626
type textarea "// Drag précis (sur CE track uniquement)"
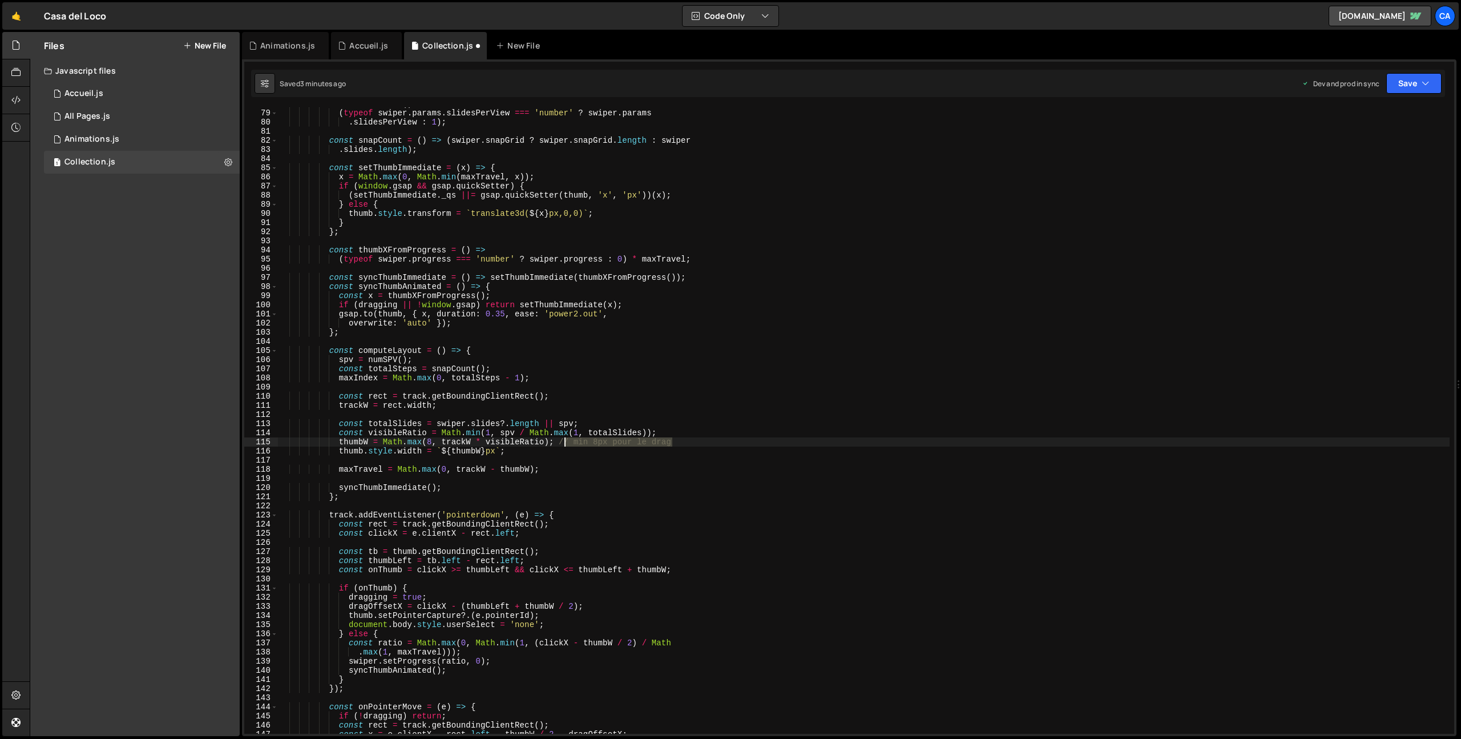
drag, startPoint x: 683, startPoint y: 443, endPoint x: 562, endPoint y: 443, distance: 121.0
click at [562, 443] on div "const numSPV = ( ) => ( typeof swiper . params . slidesPerView === 'number' ? s…" at bounding box center [864, 421] width 1172 height 644
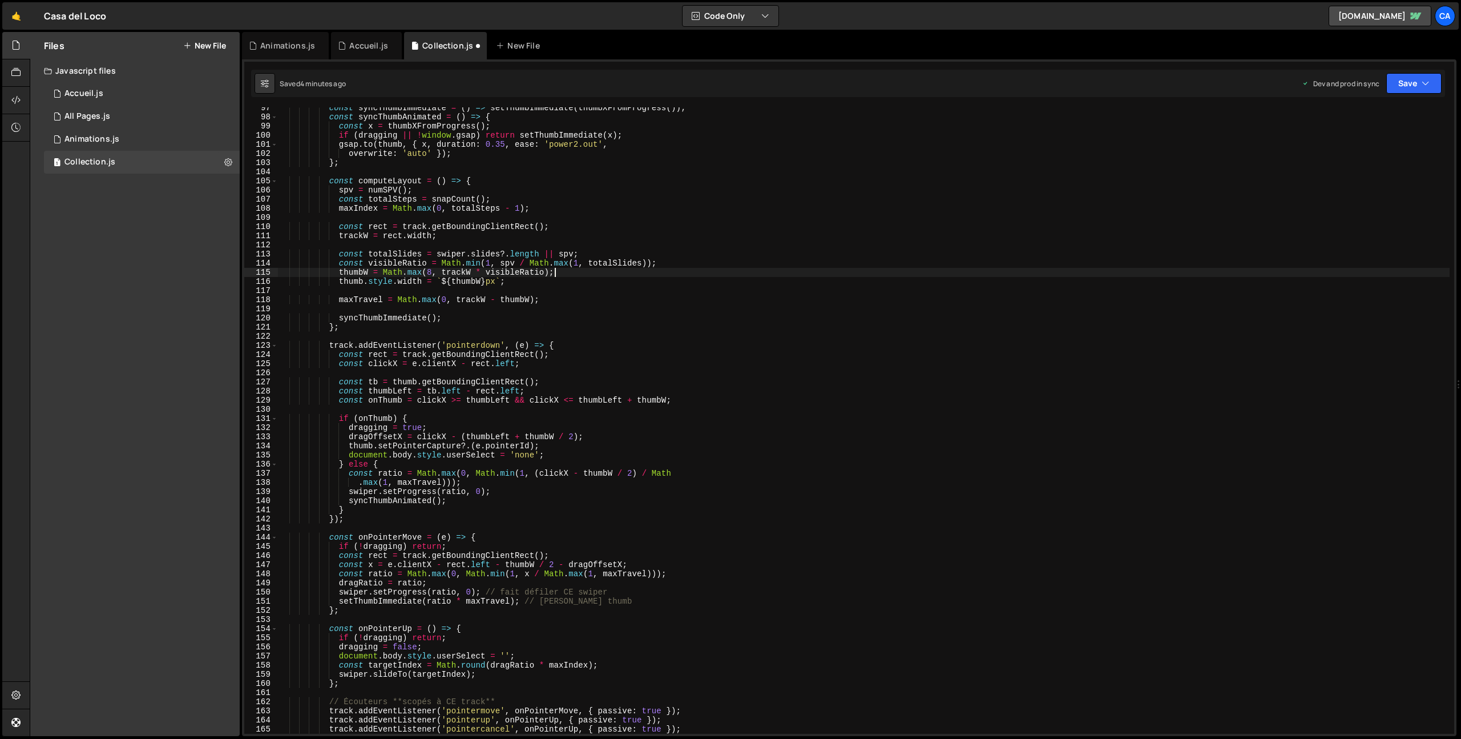
scroll to position [902, 0]
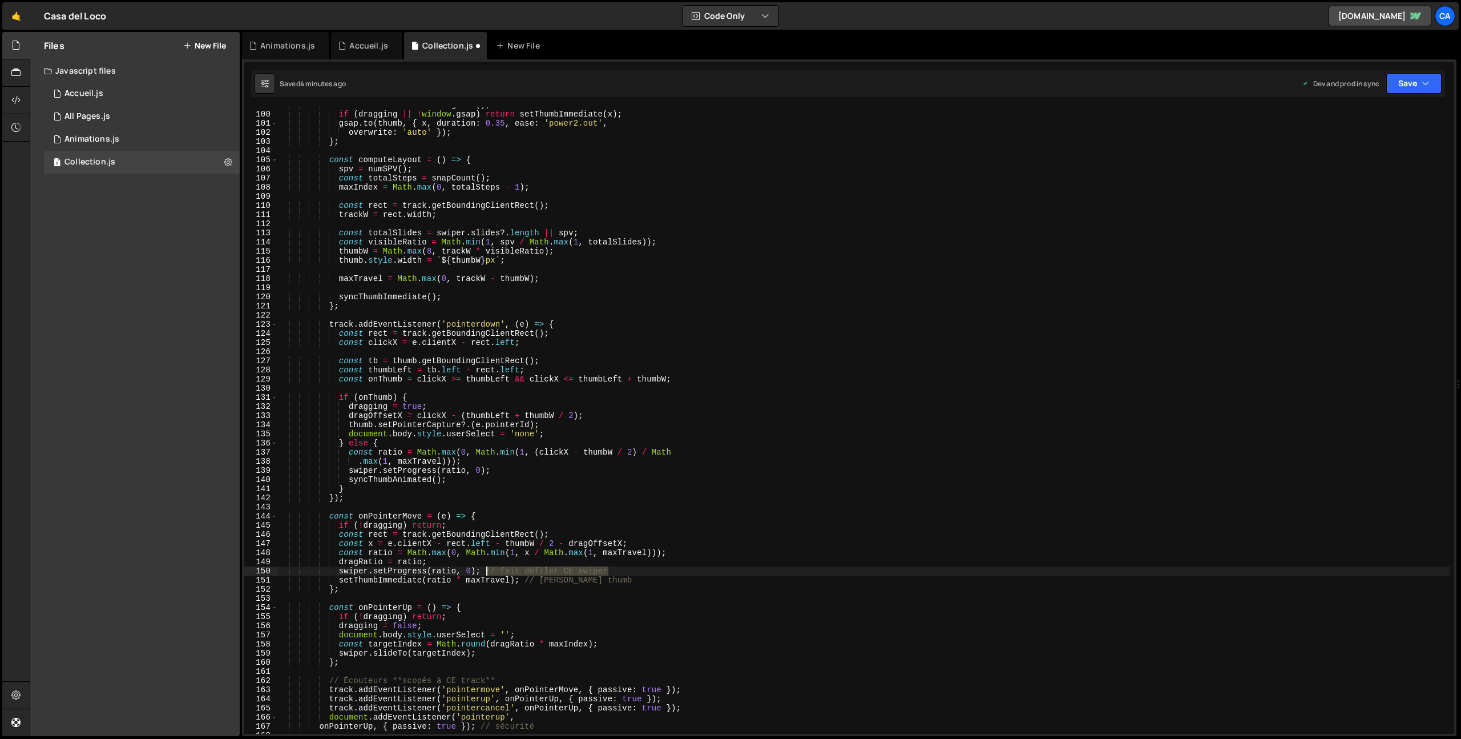
drag, startPoint x: 624, startPoint y: 570, endPoint x: 489, endPoint y: 571, distance: 135.8
click at [489, 571] on div "const x = thumbXFromProgress ( ) ; if ( dragging || ! window . gsap ) return se…" at bounding box center [864, 422] width 1172 height 644
drag, startPoint x: 611, startPoint y: 581, endPoint x: 521, endPoint y: 580, distance: 90.2
click at [521, 580] on div "const x = thumbXFromProgress ( ) ; if ( dragging || ! window . gsap ) return se…" at bounding box center [864, 422] width 1172 height 644
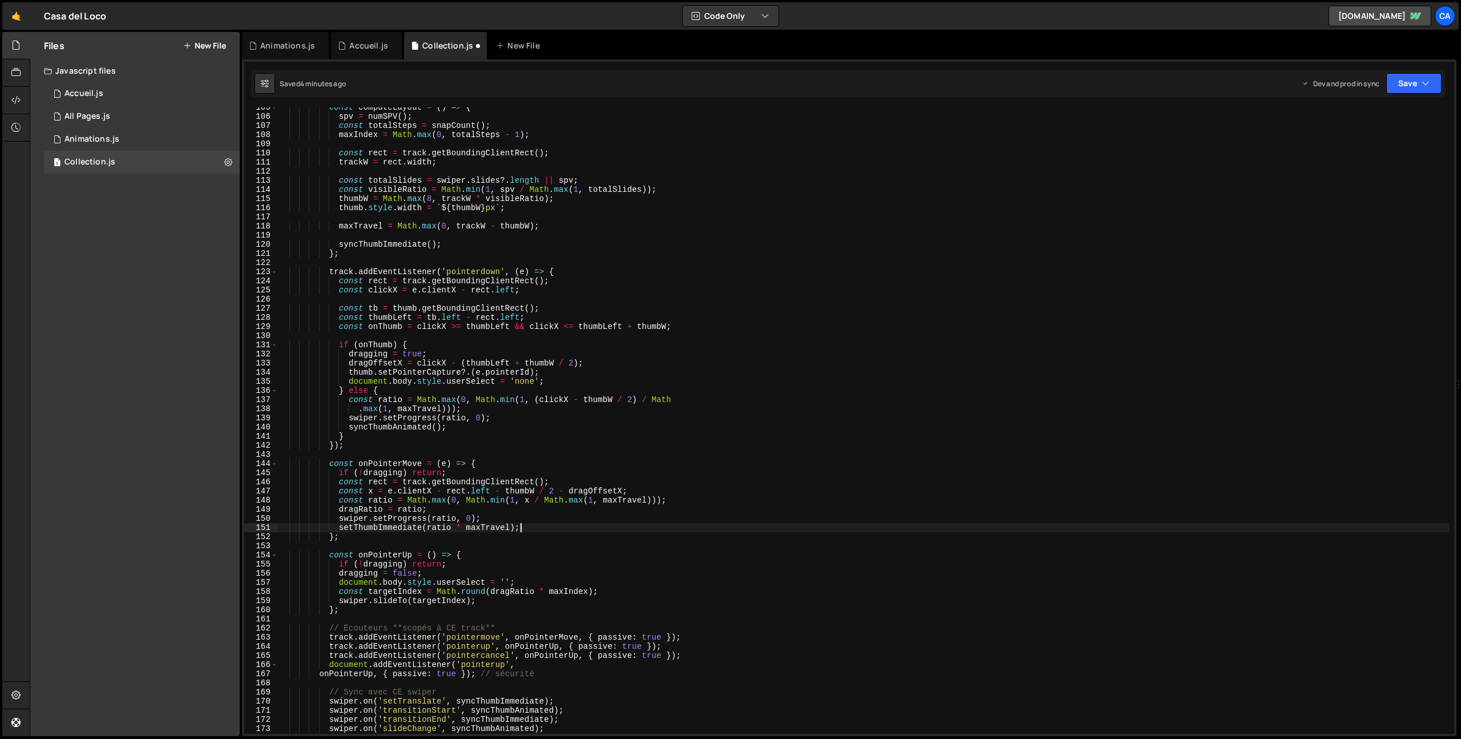
scroll to position [997, 0]
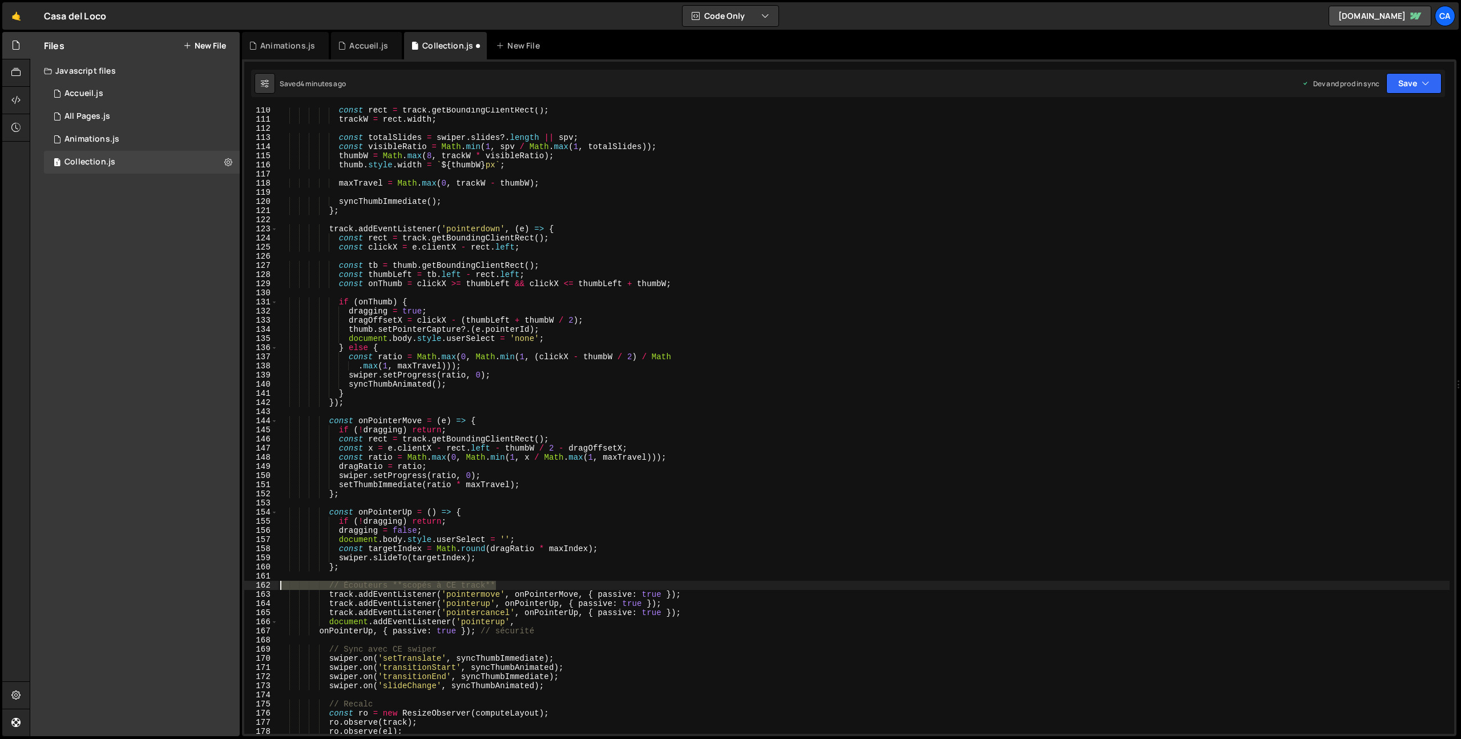
drag, startPoint x: 508, startPoint y: 584, endPoint x: 234, endPoint y: 583, distance: 274.0
click at [234, 583] on div "Files New File Javascript files 1 Accueil.js 0 1 All Pages.js 0 1 Animations.js…" at bounding box center [745, 384] width 1431 height 704
type textarea "// Écouteurs **scopés à CE track**"
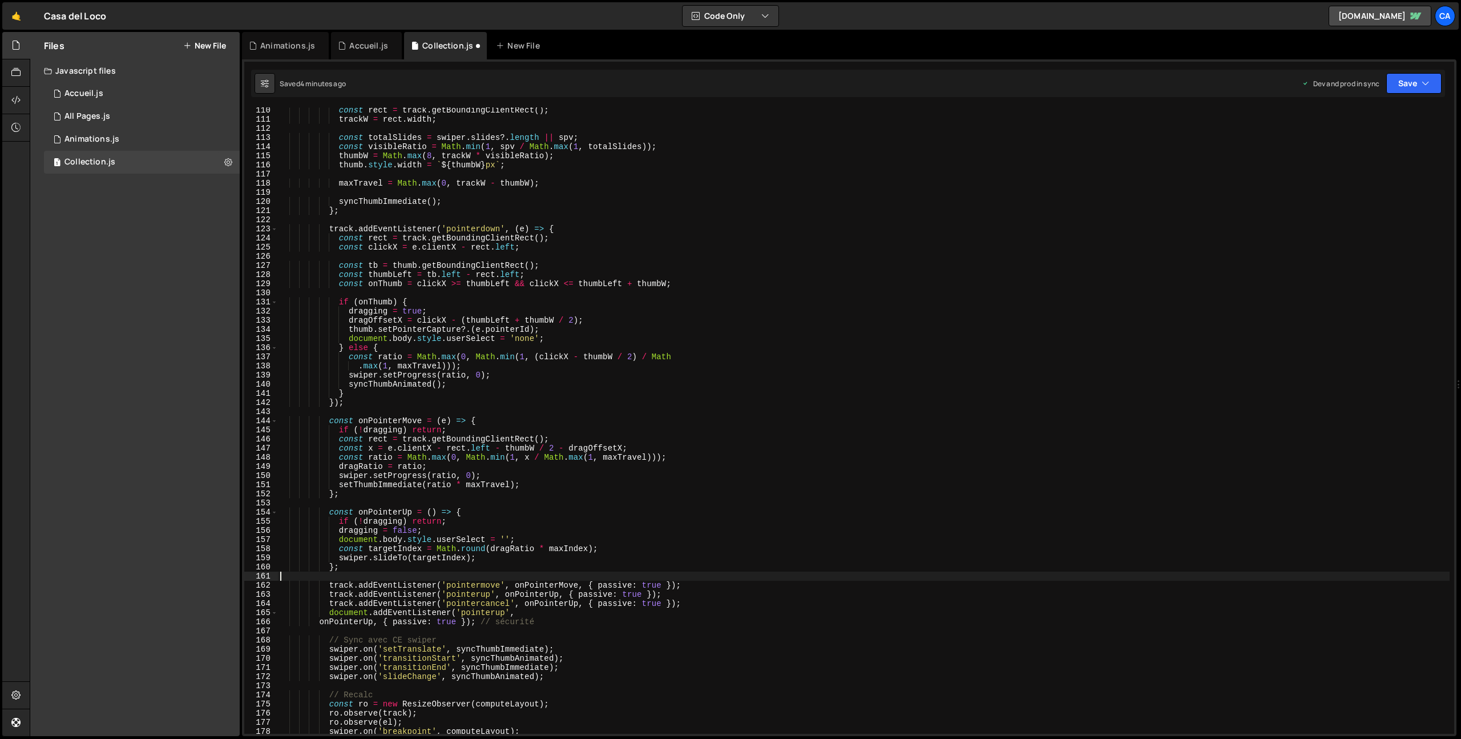
scroll to position [1035, 0]
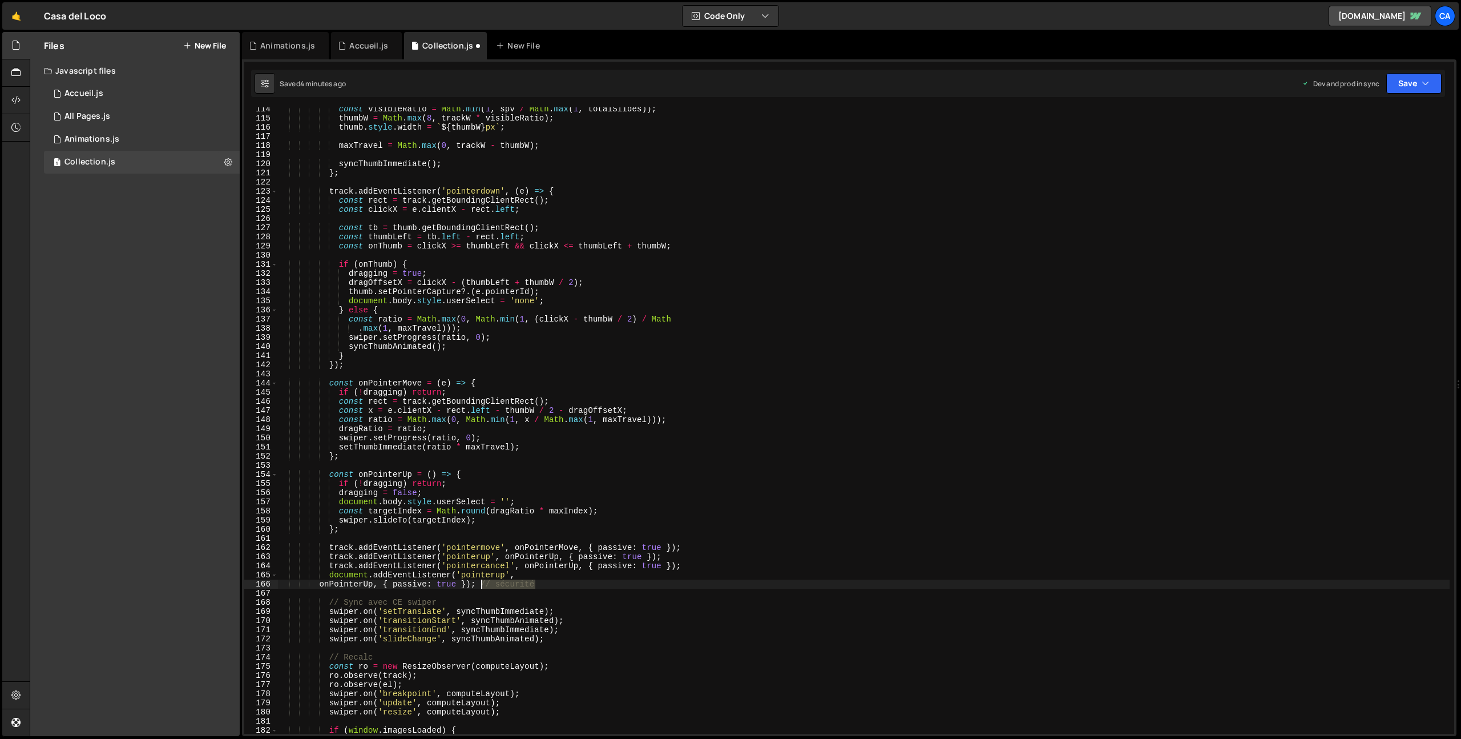
drag, startPoint x: 553, startPoint y: 580, endPoint x: 483, endPoint y: 582, distance: 69.6
click at [483, 582] on div "const visibleRatio = Math . min ( 1 , spv / Math . max ( 1 , totalSlides )) ; t…" at bounding box center [864, 426] width 1172 height 644
drag, startPoint x: 449, startPoint y: 602, endPoint x: 256, endPoint y: 603, distance: 192.9
click at [256, 603] on div "onPointerUp, { passive: true }); 114 115 116 117 118 119 120 121 122 123 124 12…" at bounding box center [849, 420] width 1210 height 626
type textarea "// Sync avec CE swiper"
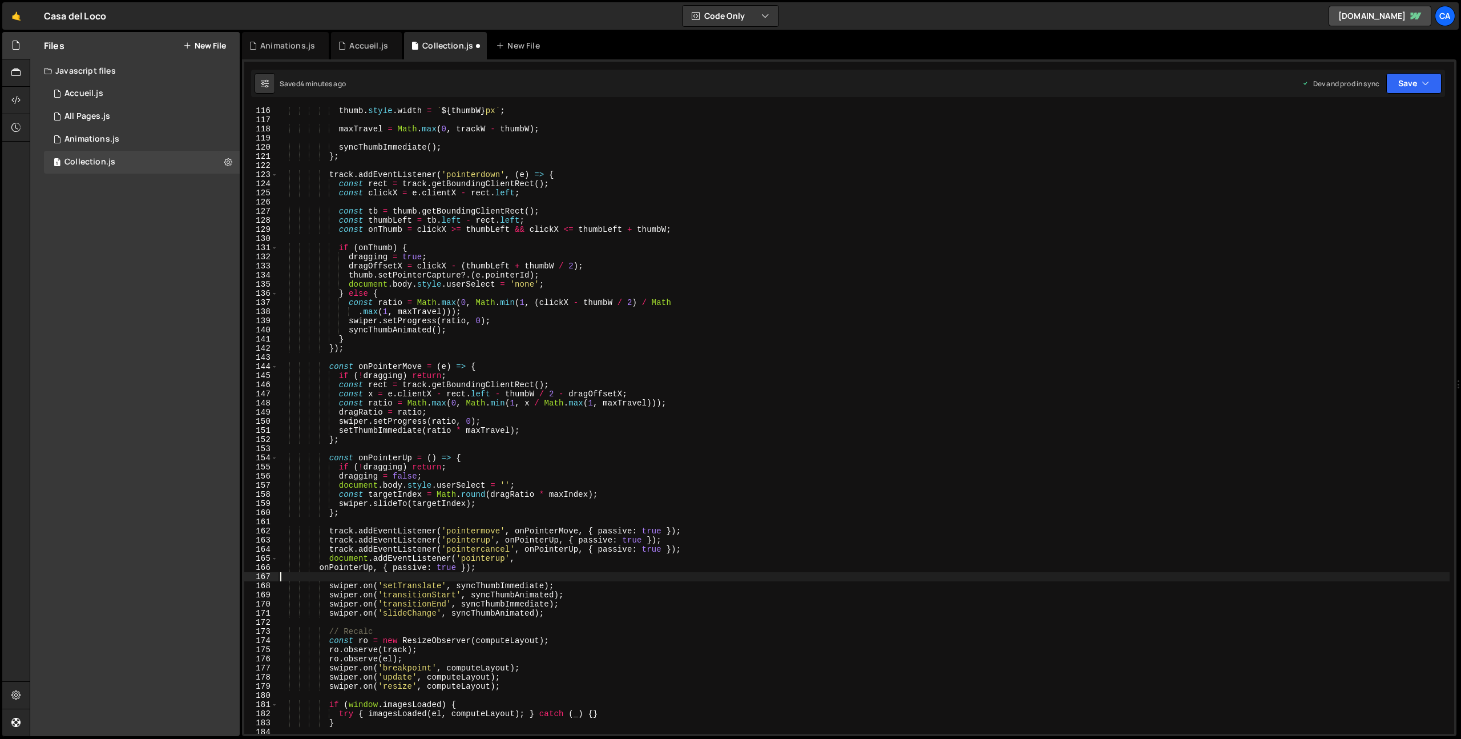
scroll to position [1051, 0]
drag, startPoint x: 387, startPoint y: 631, endPoint x: 243, endPoint y: 629, distance: 143.9
click at [243, 629] on div "116 117 118 119 120 121 122 123 124 125 126 127 128 129 130 131 132 133 134 135…" at bounding box center [849, 397] width 1215 height 676
type textarea "// Recalc"
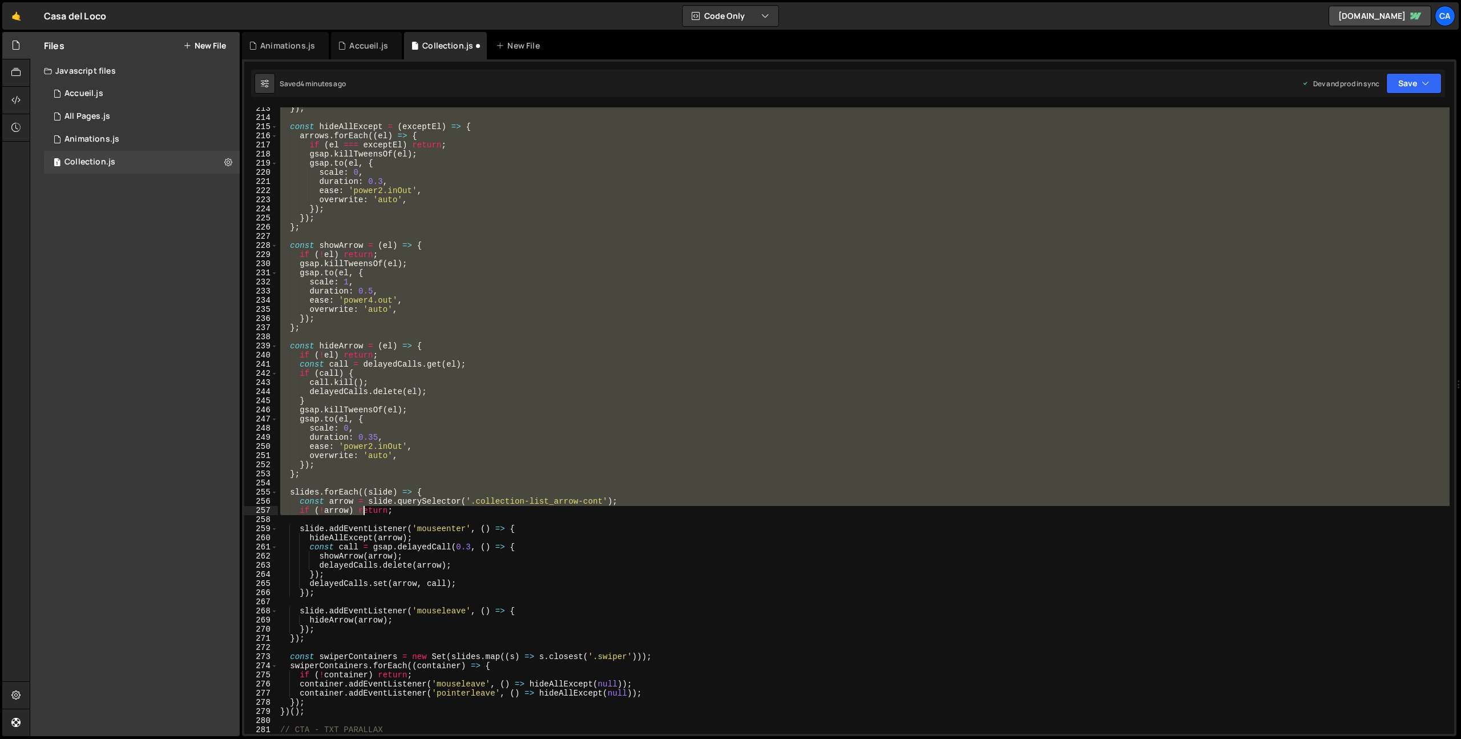
scroll to position [2015, 0]
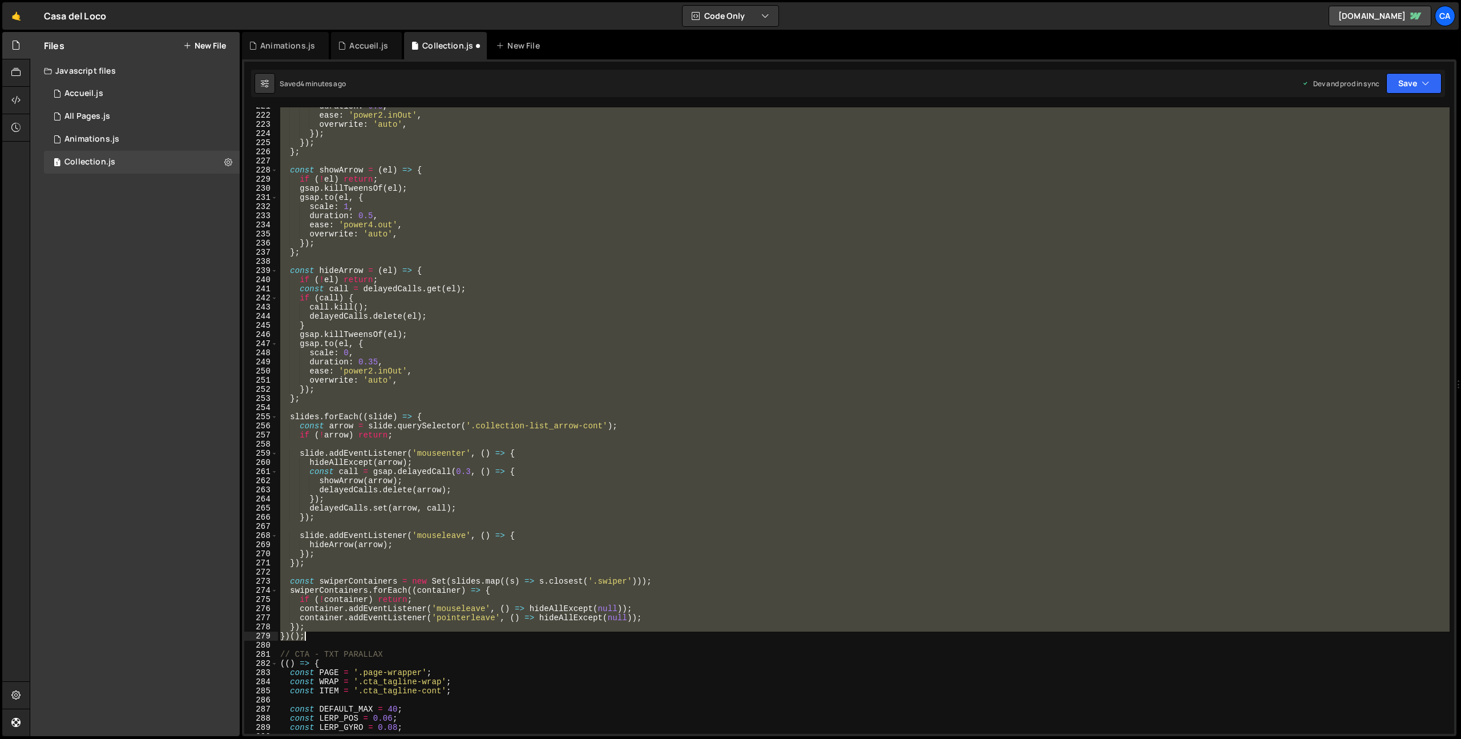
drag, startPoint x: 283, startPoint y: 472, endPoint x: 333, endPoint y: 635, distance: 171.0
click at [333, 635] on div "duration : 0.3 , ease : 'power2.inOut' , overwrite : 'auto' , }) ; }) ; } ; con…" at bounding box center [864, 424] width 1172 height 644
type textarea "}); })();"
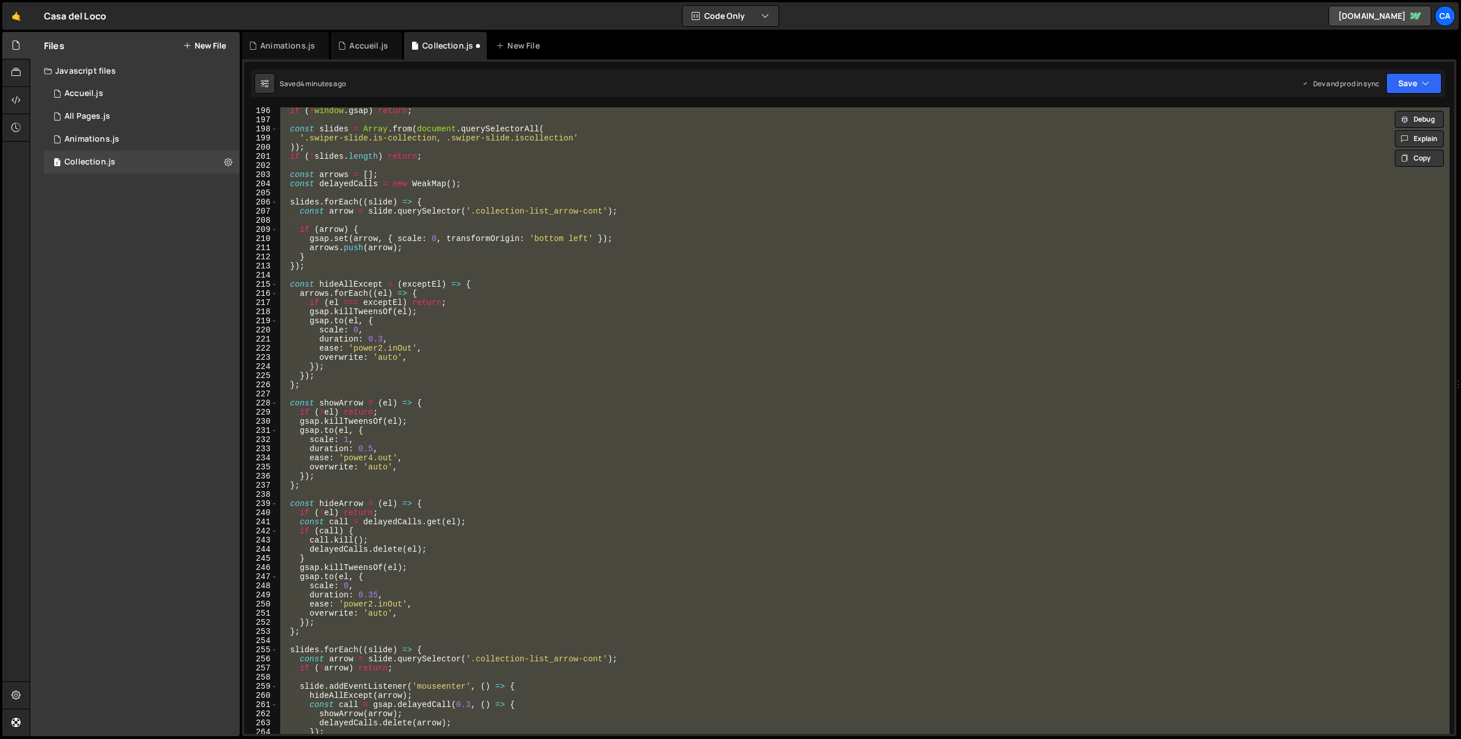
scroll to position [1671, 0]
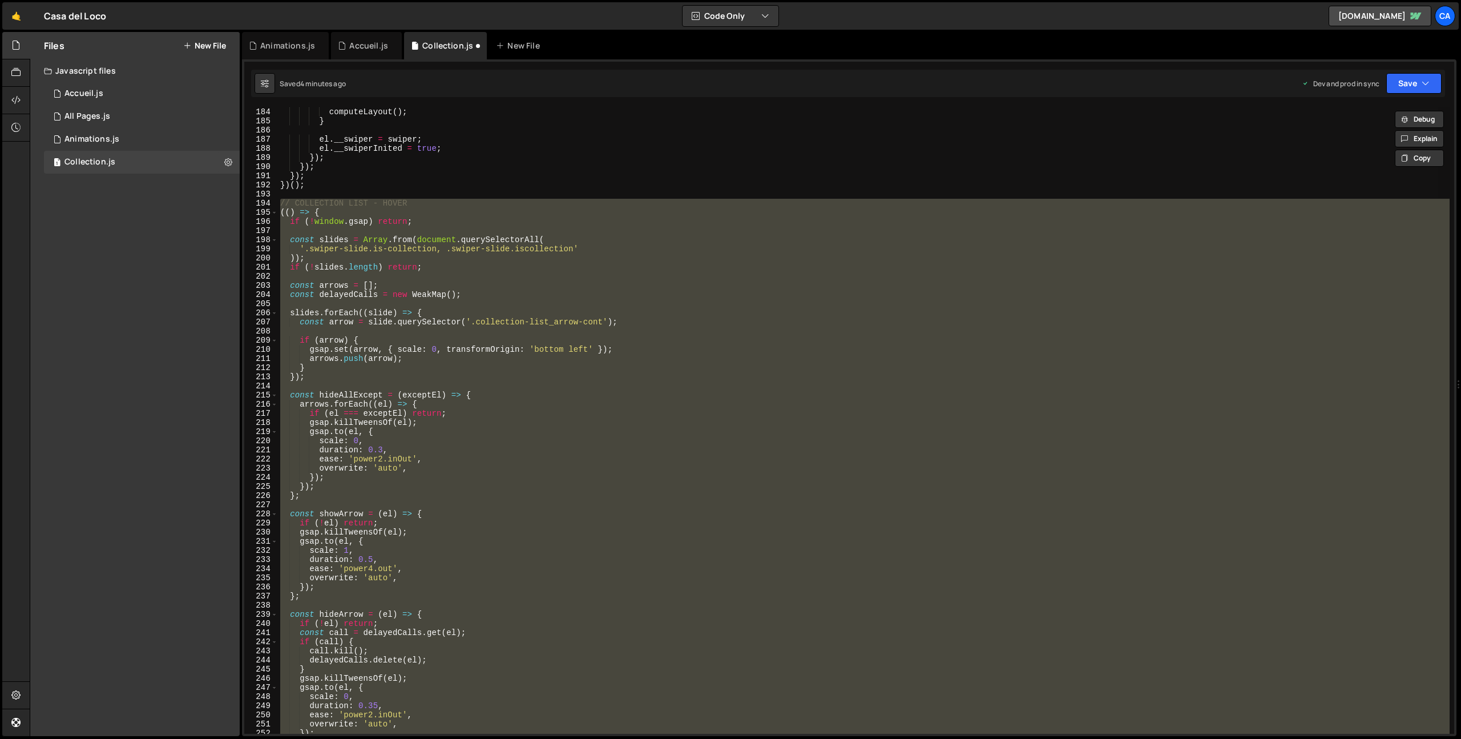
click at [506, 300] on div "computeLayout ( ) ; } el . __swiper = swiper ; el . __swiperInited = true ; }) …" at bounding box center [864, 420] width 1172 height 626
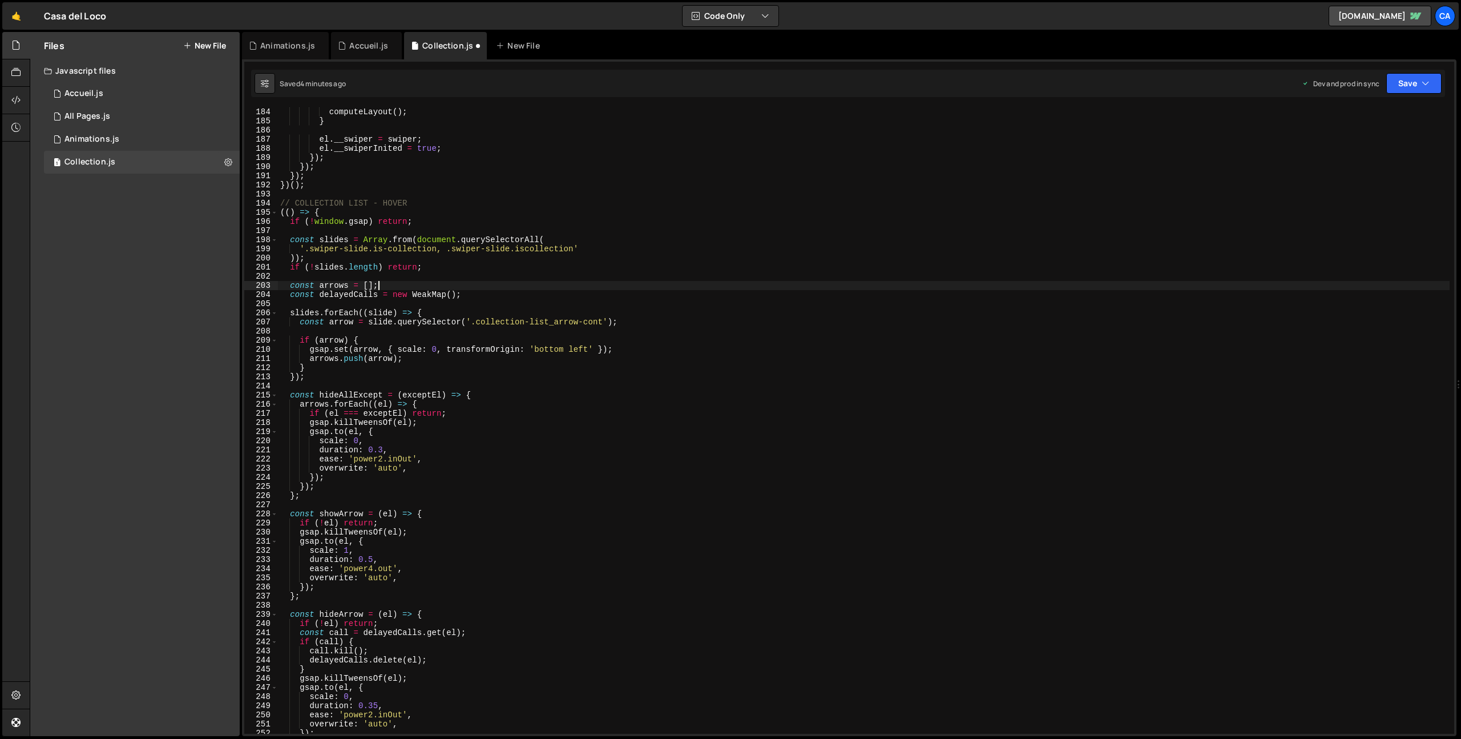
click at [612, 281] on div "computeLayout ( ) ; } el . __swiper = swiper ; el . __swiperInited = true ; }) …" at bounding box center [864, 420] width 1172 height 644
type textarea "const arrows = [];"
paste input "link"
type input "collection-list_link"
click at [1341, 118] on input "collection-list_link" at bounding box center [1308, 118] width 143 height 17
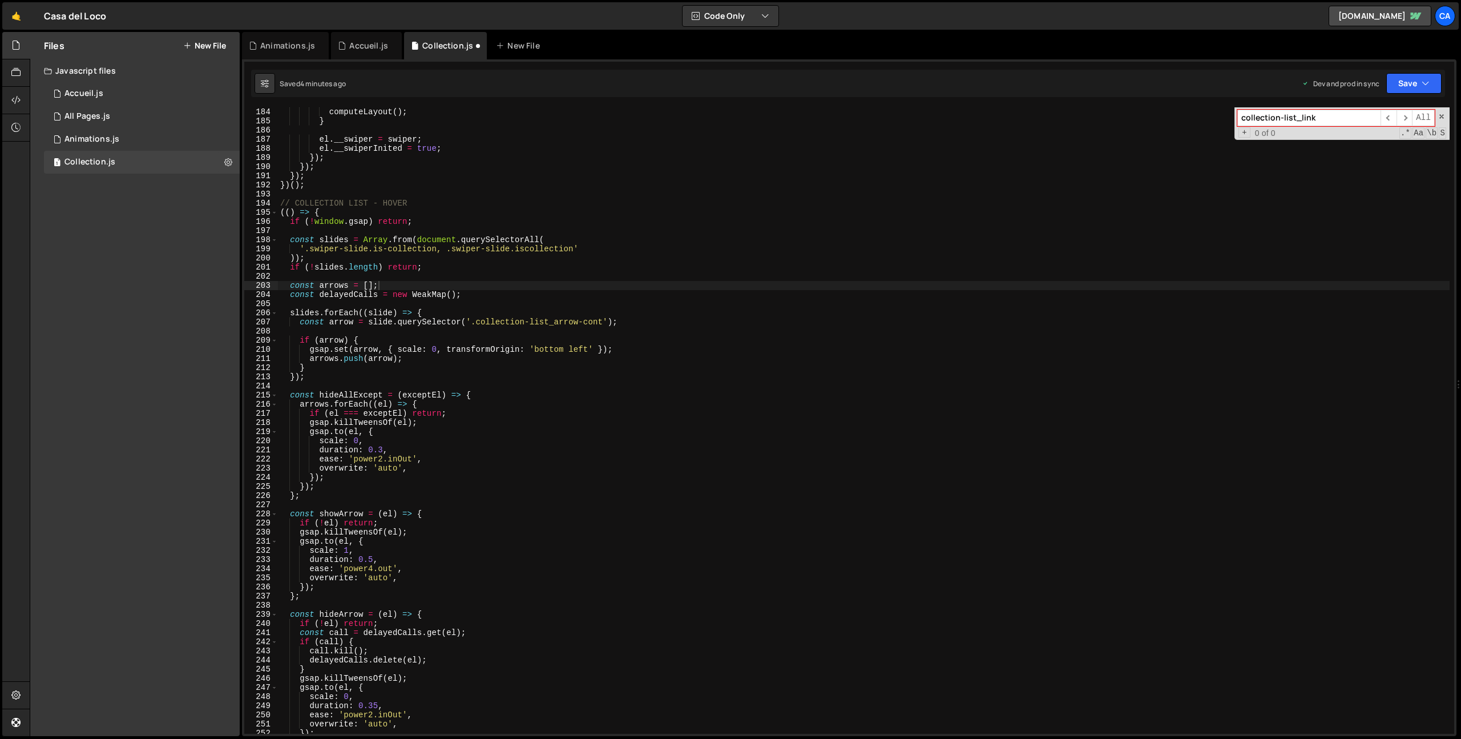
click at [1341, 118] on input "collection-list_link" at bounding box center [1308, 118] width 143 height 17
click at [324, 250] on div "computeLayout ( ) ; } el . __swiper = swiper ; el . __swiperInited = true ; }) …" at bounding box center [864, 420] width 1172 height 644
drag, startPoint x: 324, startPoint y: 250, endPoint x: 530, endPoint y: 252, distance: 206.1
click at [530, 252] on div "computeLayout ( ) ; } el . __swiper = swiper ; el . __swiperInited = true ; }) …" at bounding box center [864, 420] width 1172 height 644
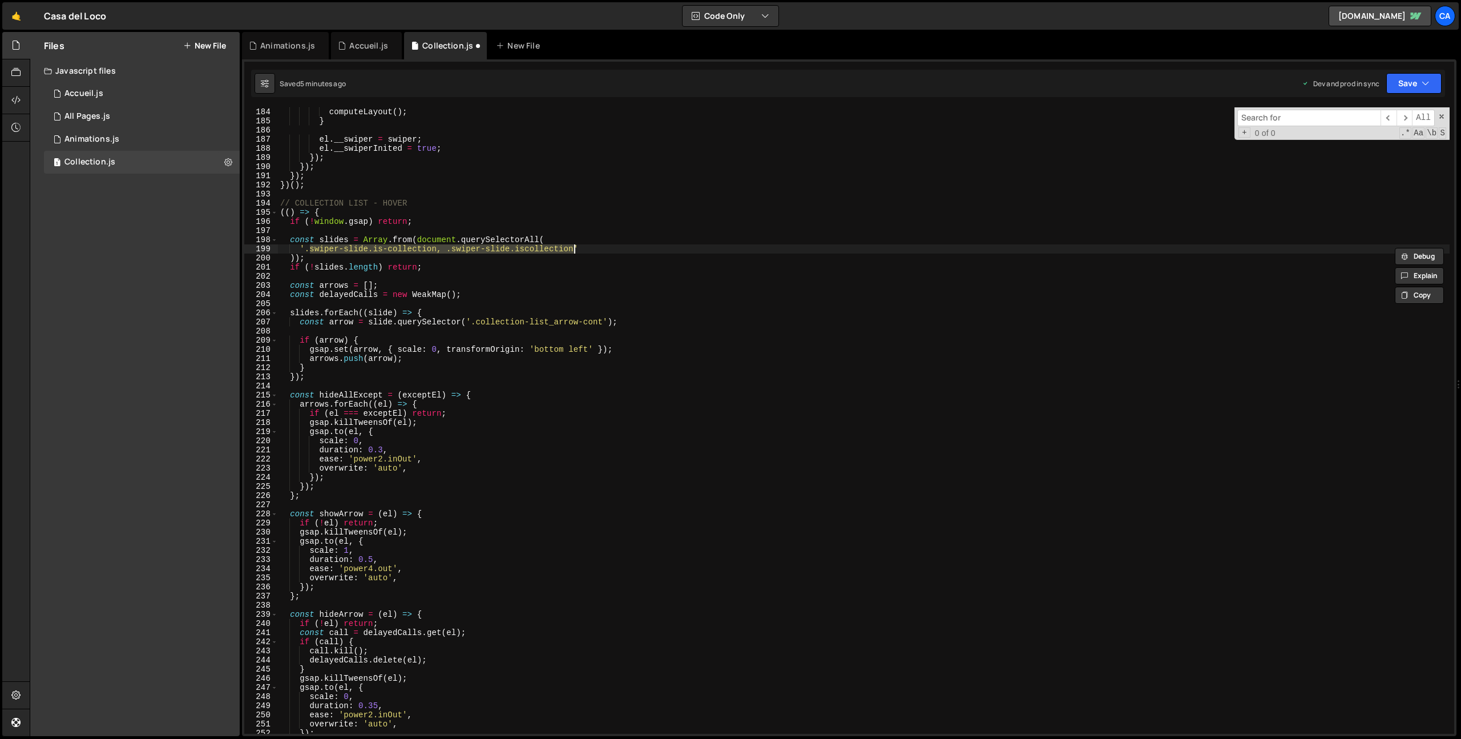
paste textarea "collection-list_link"
type textarea "'.collection-list_link'"
click at [1410, 79] on button "Save" at bounding box center [1413, 83] width 55 height 21
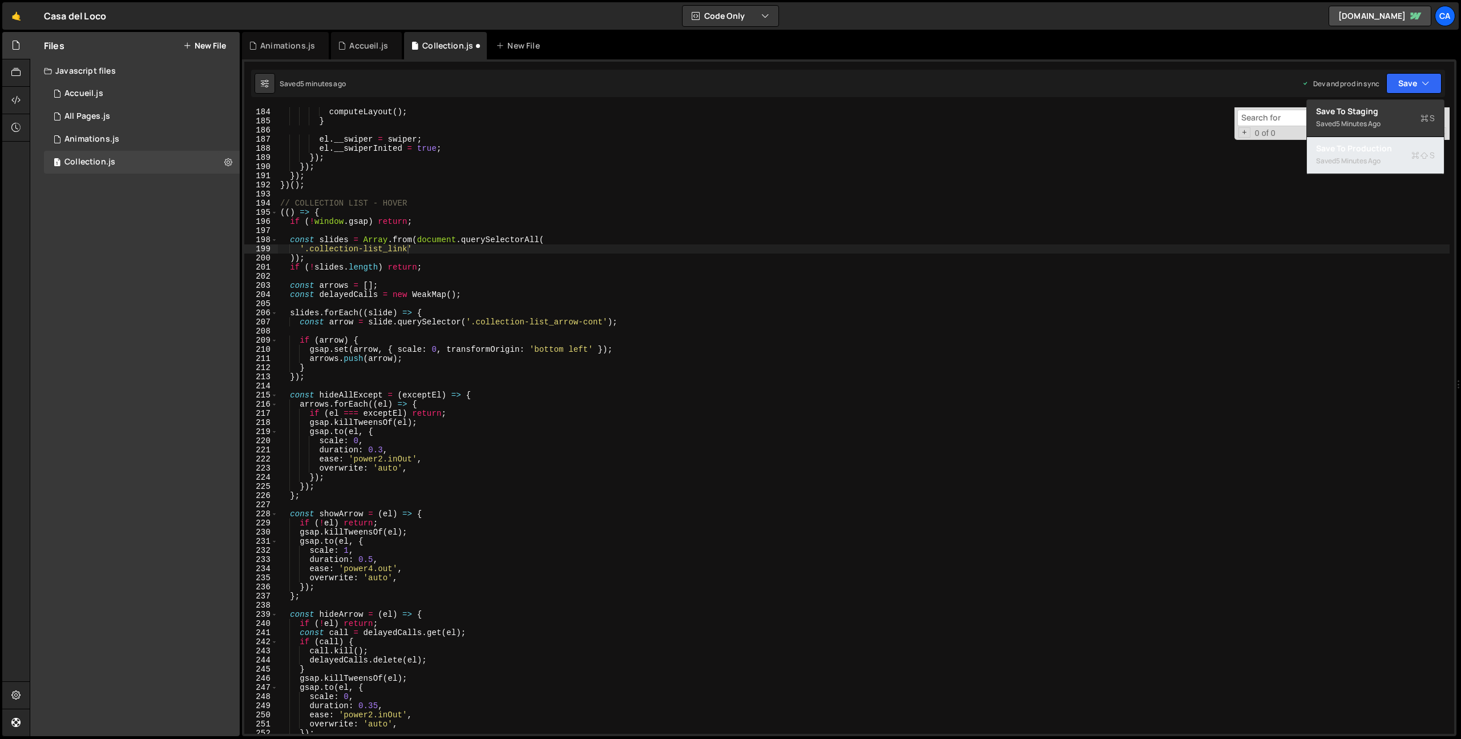
click at [1342, 167] on div "Saved 5 minutes ago" at bounding box center [1375, 161] width 119 height 14
